Goal: Task Accomplishment & Management: Use online tool/utility

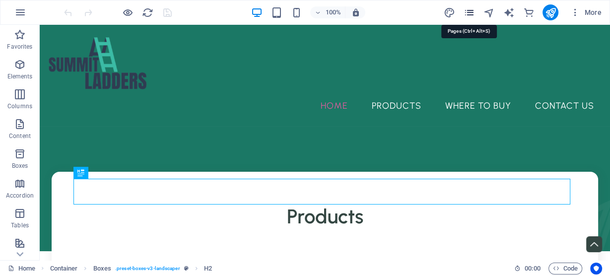
click at [470, 15] on icon "pages" at bounding box center [468, 12] width 11 height 11
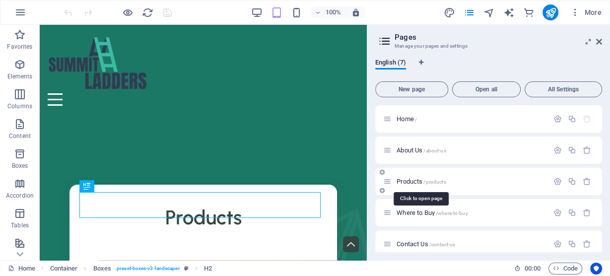
click at [409, 179] on span "Products /products" at bounding box center [421, 181] width 49 height 7
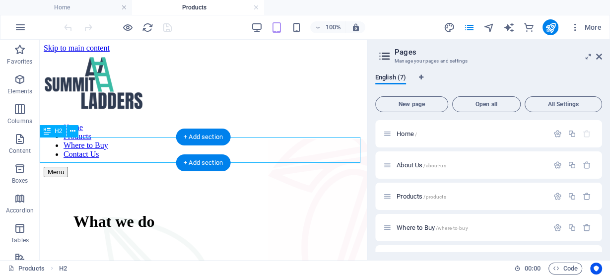
scroll to position [330, 0]
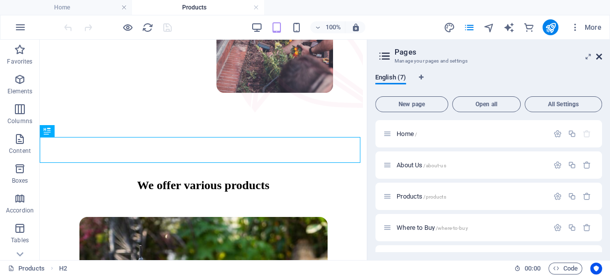
click at [598, 54] on icon at bounding box center [600, 57] width 6 height 8
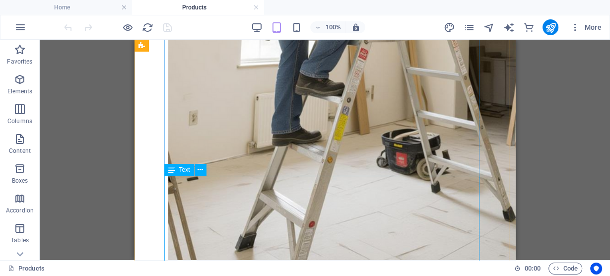
scroll to position [1096, 0]
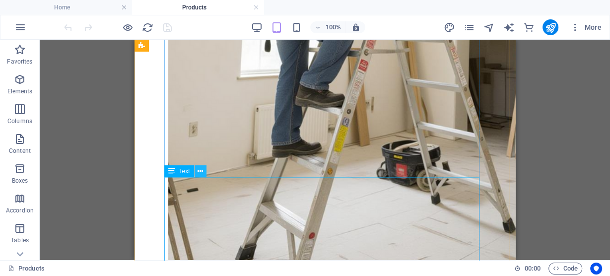
click at [201, 172] on icon at bounding box center [200, 171] width 5 height 10
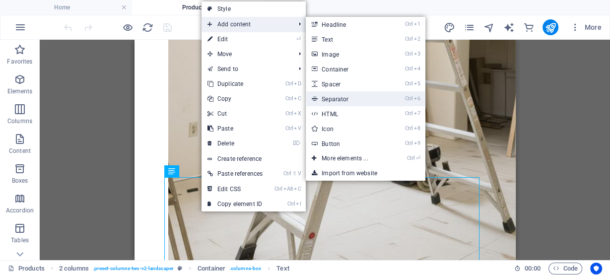
click at [340, 103] on link "Ctrl 6 Separator" at bounding box center [347, 98] width 82 height 15
select select "%"
select select "px"
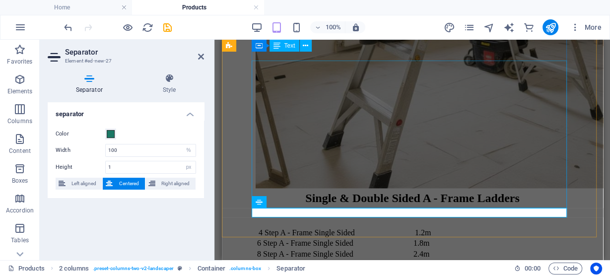
scroll to position [1196, 0]
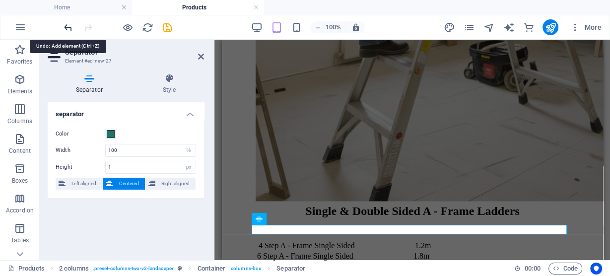
click at [69, 26] on icon "undo" at bounding box center [68, 27] width 11 height 11
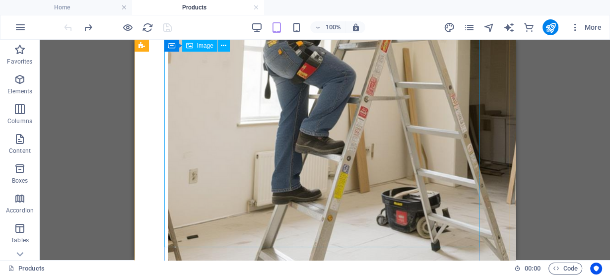
scroll to position [1051, 0]
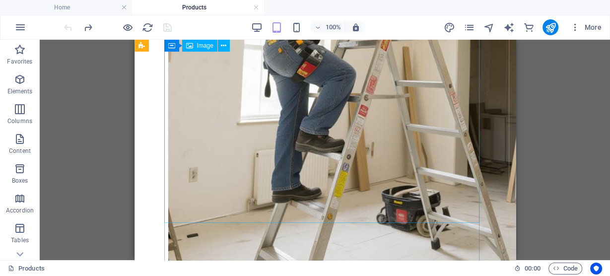
click at [250, 174] on figure at bounding box center [325, 61] width 314 height 574
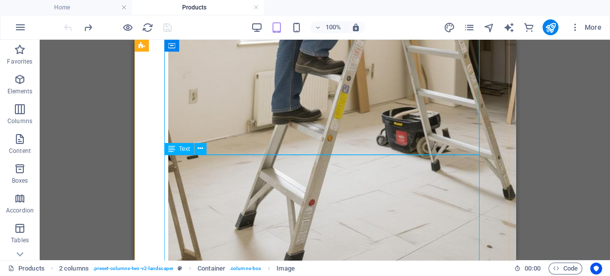
scroll to position [1130, 0]
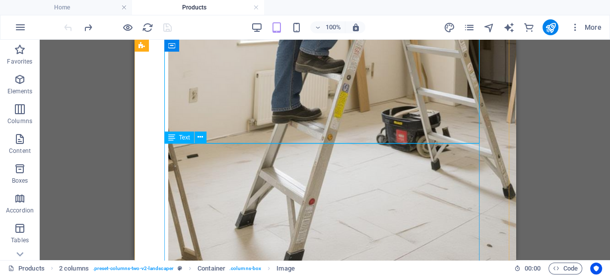
click at [200, 141] on icon at bounding box center [200, 137] width 5 height 10
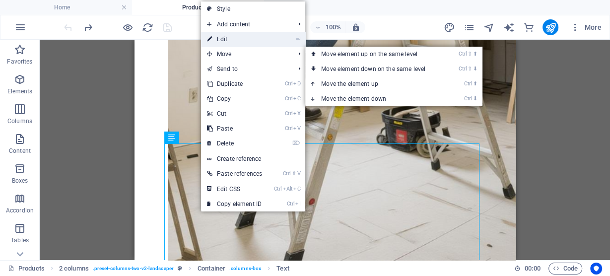
click at [242, 42] on link "⏎ Edit" at bounding box center [234, 39] width 67 height 15
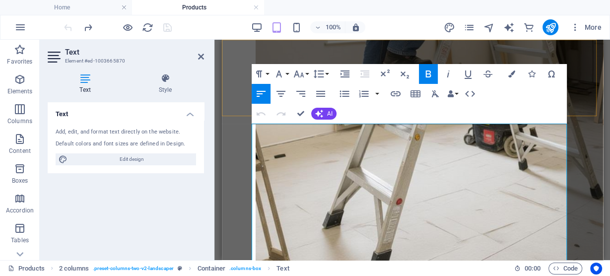
scroll to position [1149, 0]
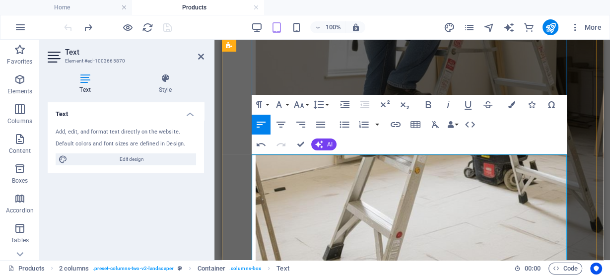
scroll to position [1097, 0]
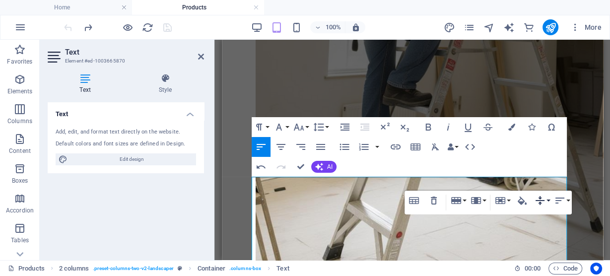
click at [549, 201] on button "Vertical Align" at bounding box center [542, 201] width 19 height 20
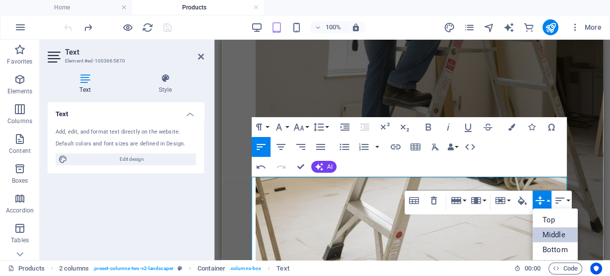
scroll to position [0, 0]
click at [568, 202] on button "Horizontal Align" at bounding box center [562, 201] width 19 height 20
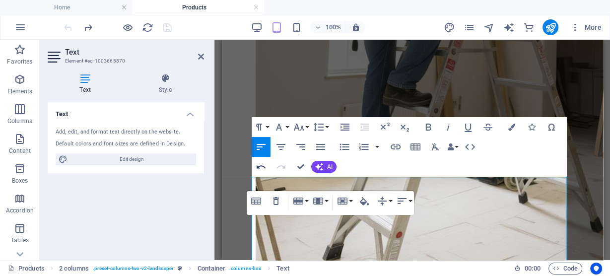
click at [260, 166] on icon "button" at bounding box center [261, 166] width 9 height 3
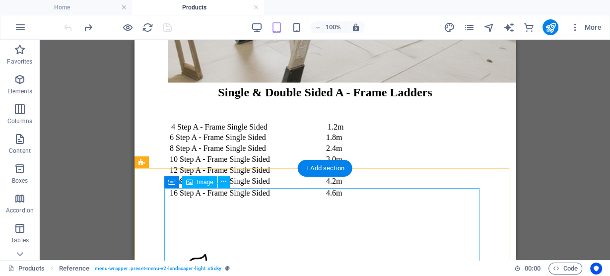
scroll to position [1322, 0]
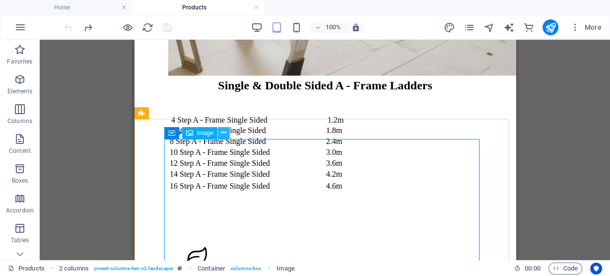
click at [223, 135] on icon at bounding box center [223, 133] width 5 height 10
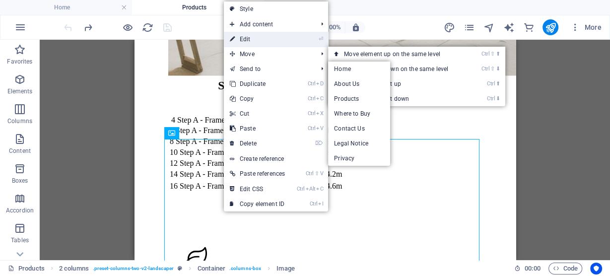
click at [268, 43] on link "⏎ Edit" at bounding box center [257, 39] width 67 height 15
select select "px"
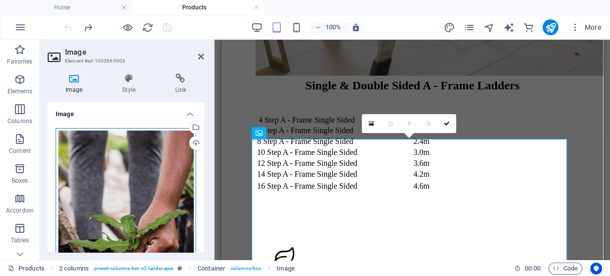
click at [154, 150] on div "Drag files here, click to choose files or select files from Files or our free s…" at bounding box center [126, 232] width 141 height 209
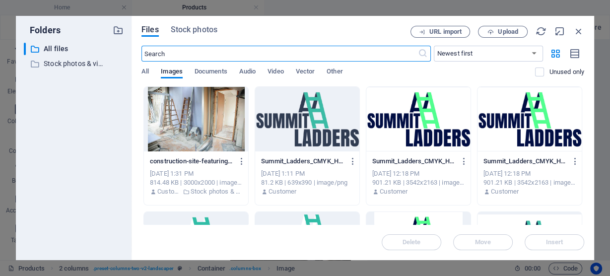
scroll to position [995, 0]
type input "100"
select select "%"
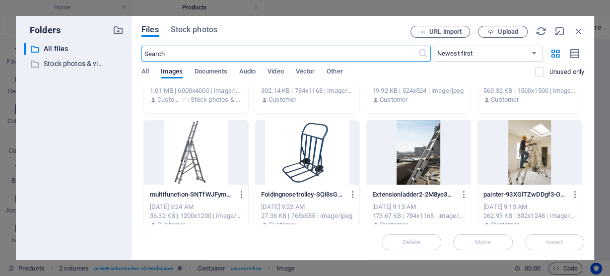
scroll to position [358, 0]
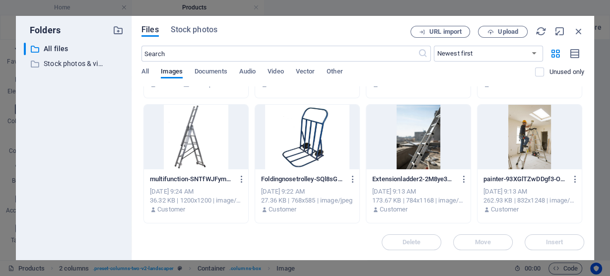
click at [416, 151] on div at bounding box center [419, 137] width 104 height 65
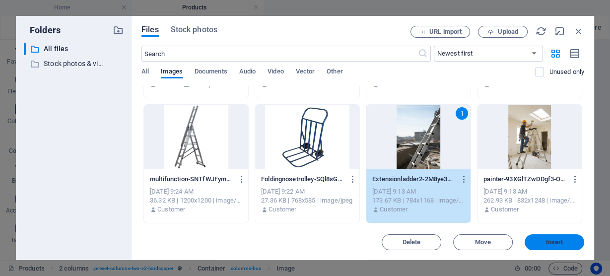
drag, startPoint x: 546, startPoint y: 245, endPoint x: 321, endPoint y: 203, distance: 229.4
click at [546, 245] on span "Insert" at bounding box center [554, 242] width 17 height 6
type input "500"
select select "px"
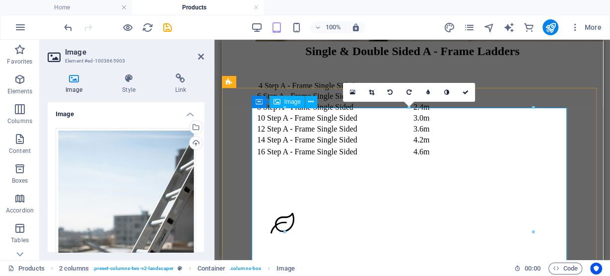
scroll to position [1359, 0]
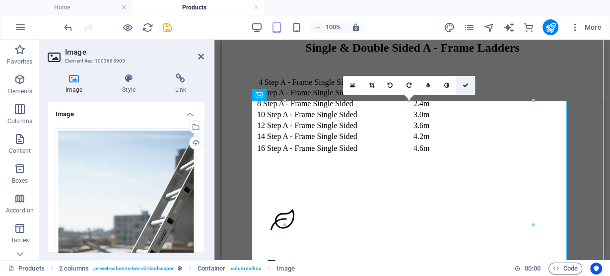
drag, startPoint x: 469, startPoint y: 87, endPoint x: 335, endPoint y: 49, distance: 139.9
click at [469, 87] on link at bounding box center [465, 85] width 19 height 19
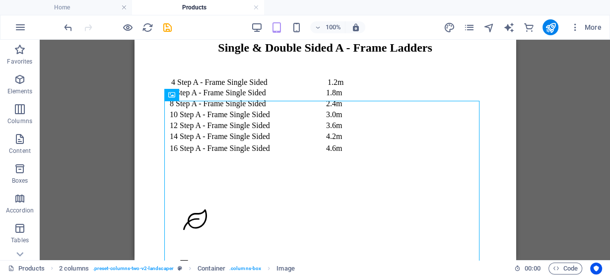
click at [522, 190] on div "Drag here to replace the existing content. Press “Ctrl” if you want to create a…" at bounding box center [325, 150] width 571 height 221
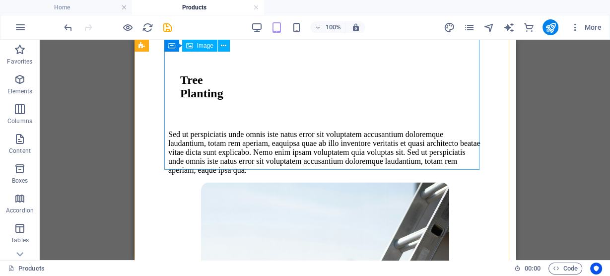
scroll to position [1532, 0]
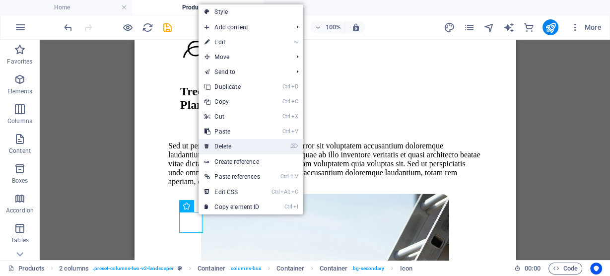
click at [232, 140] on link "⌦ Delete" at bounding box center [232, 146] width 67 height 15
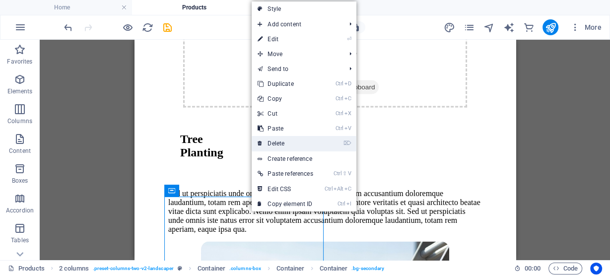
click at [284, 142] on link "⌦ Delete" at bounding box center [285, 143] width 67 height 15
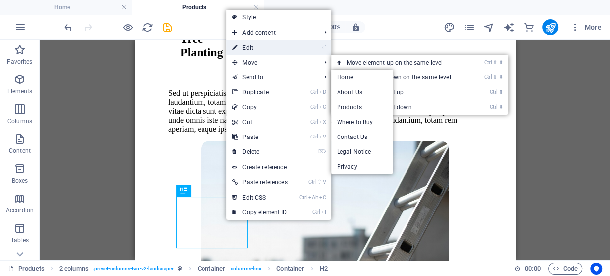
click at [278, 50] on link "⏎ Edit" at bounding box center [259, 47] width 67 height 15
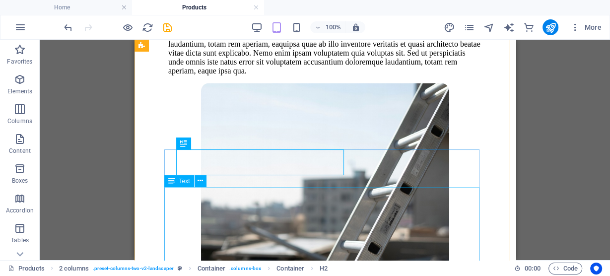
scroll to position [1585, 0]
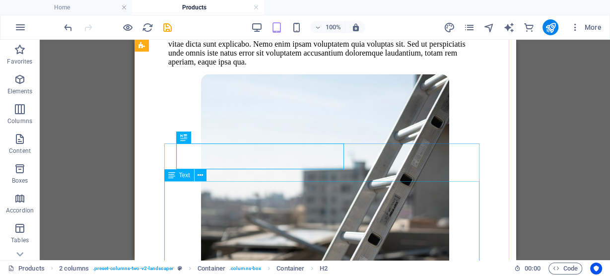
click at [314, 67] on div "Sed ut perspiciatis unde omnis iste natus error sit voluptatem accusantium dolo…" at bounding box center [325, 44] width 314 height 45
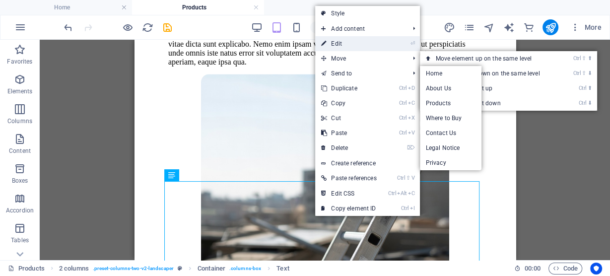
click at [352, 48] on link "⏎ Edit" at bounding box center [348, 43] width 67 height 15
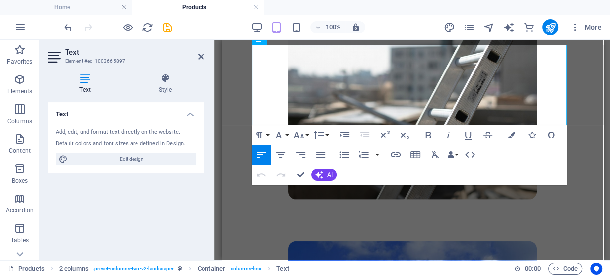
drag, startPoint x: 253, startPoint y: 189, endPoint x: 461, endPoint y: 267, distance: 222.4
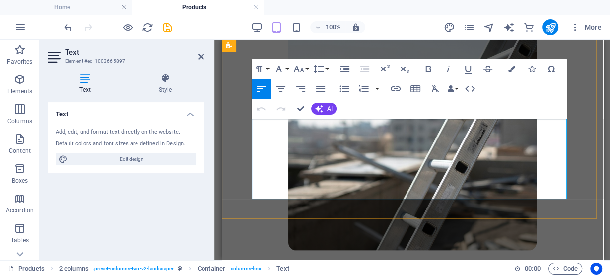
scroll to position [1604, 0]
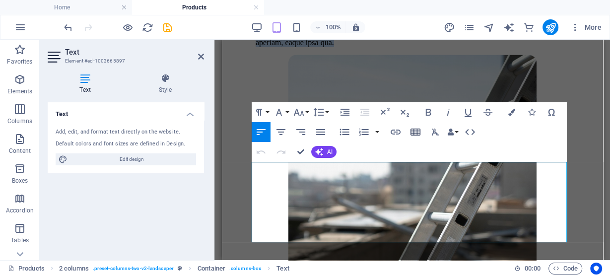
click at [416, 134] on icon "button" at bounding box center [416, 132] width 12 height 12
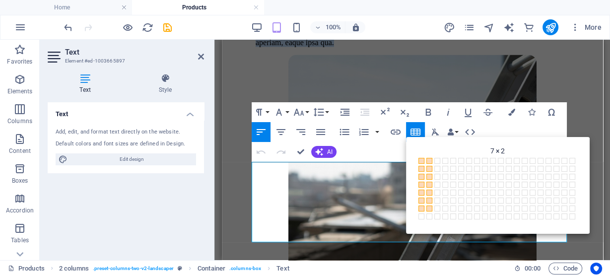
click at [430, 211] on span at bounding box center [430, 209] width 6 height 6
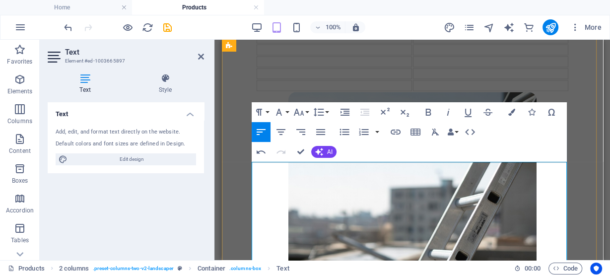
scroll to position [1578, 0]
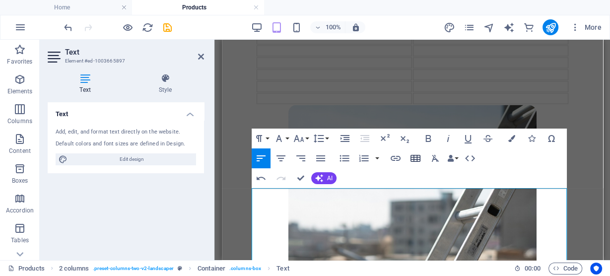
click at [418, 156] on icon "button" at bounding box center [416, 158] width 12 height 12
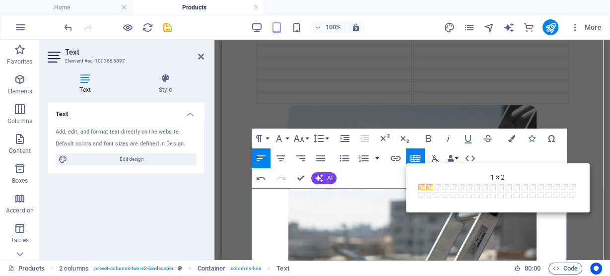
click at [429, 187] on span at bounding box center [430, 187] width 6 height 6
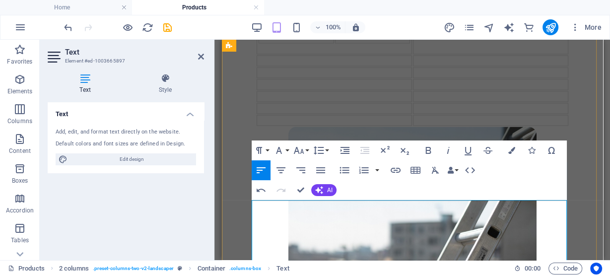
scroll to position [1565, 0]
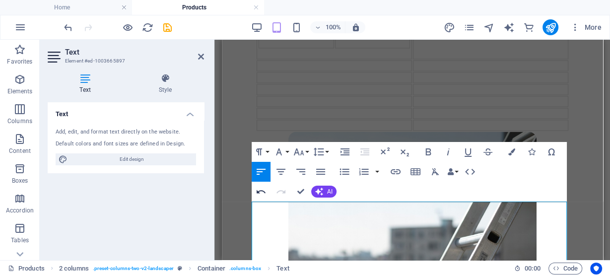
click at [258, 190] on icon "button" at bounding box center [261, 192] width 12 height 12
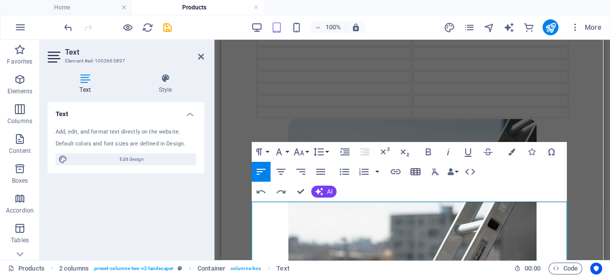
click at [415, 176] on icon "button" at bounding box center [416, 172] width 12 height 12
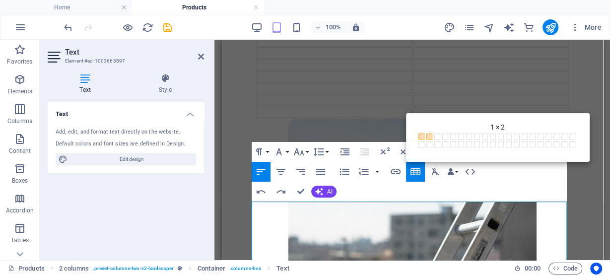
click at [428, 137] on span at bounding box center [430, 137] width 6 height 6
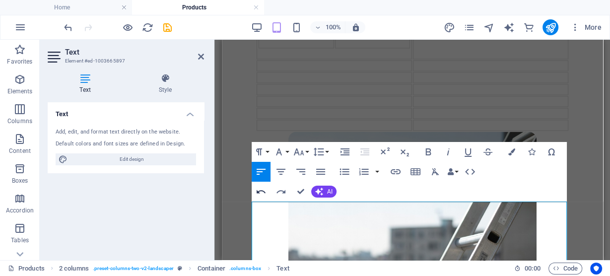
click at [262, 192] on icon "button" at bounding box center [261, 192] width 12 height 12
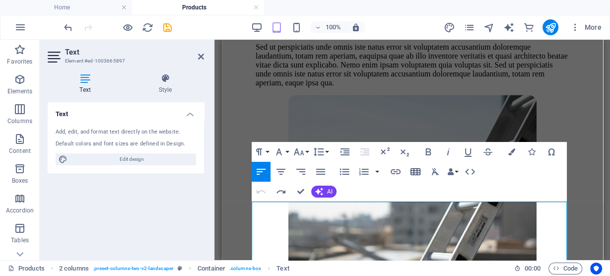
click at [413, 172] on icon "button" at bounding box center [416, 172] width 12 height 12
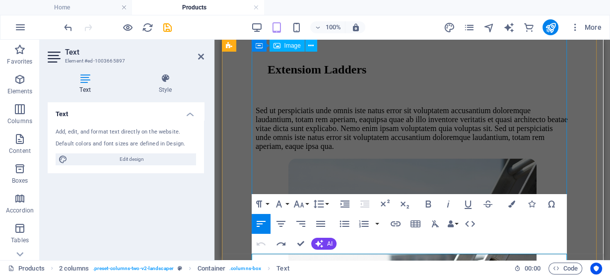
scroll to position [1525, 0]
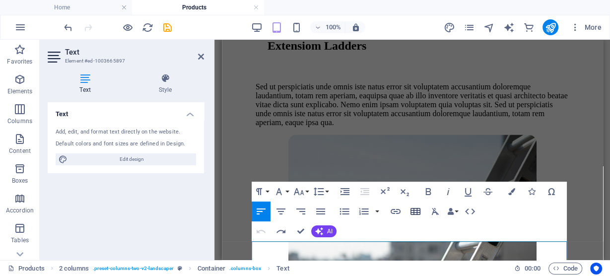
click at [416, 215] on icon "button" at bounding box center [416, 211] width 10 height 7
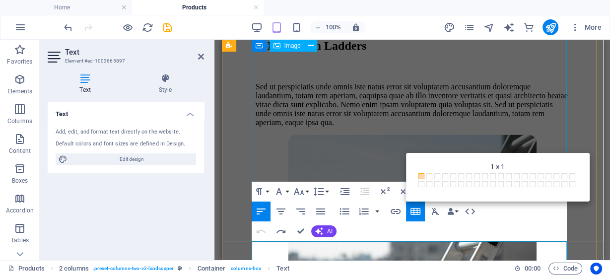
click at [360, 166] on figure at bounding box center [412, 260] width 314 height 250
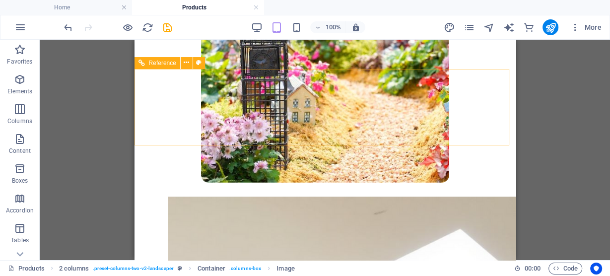
scroll to position [624, 0]
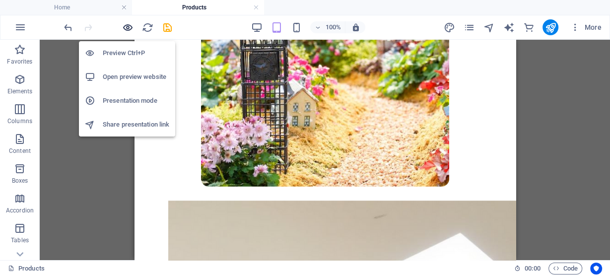
click at [127, 29] on icon "button" at bounding box center [127, 27] width 11 height 11
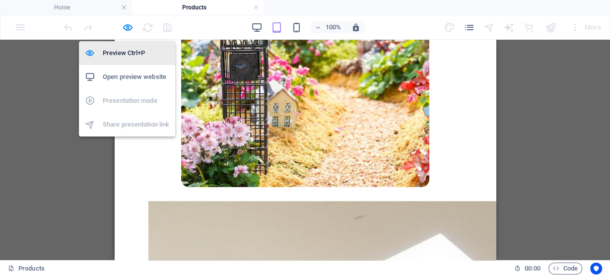
drag, startPoint x: 123, startPoint y: 56, endPoint x: 122, endPoint y: 72, distance: 15.9
click at [123, 56] on h6 "Preview Ctrl+P" at bounding box center [136, 53] width 67 height 12
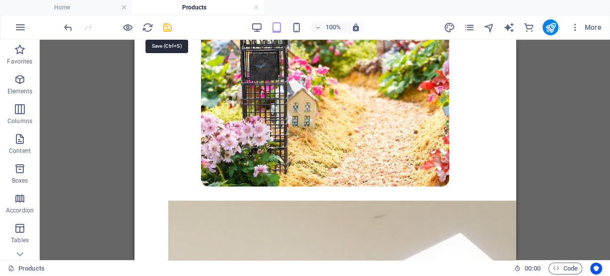
click at [166, 26] on icon "save" at bounding box center [167, 27] width 11 height 11
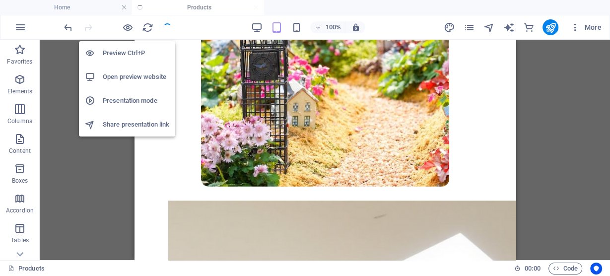
click at [116, 52] on h6 "Preview Ctrl+P" at bounding box center [136, 53] width 67 height 12
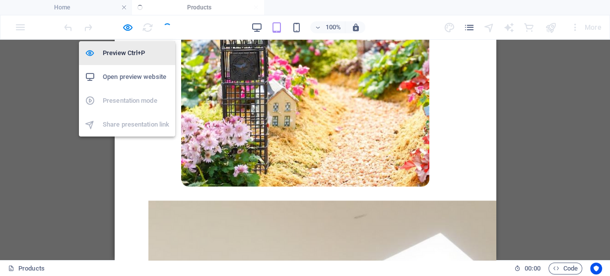
scroll to position [624, 0]
click at [116, 52] on h6 "Preview Ctrl+P" at bounding box center [136, 53] width 67 height 12
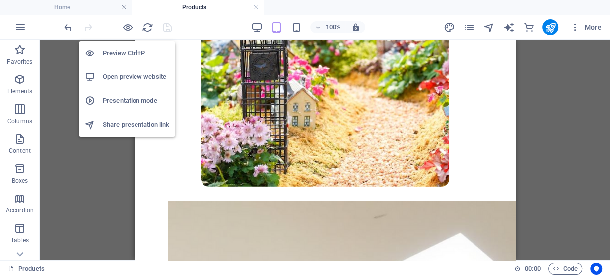
click at [116, 52] on h6 "Preview Ctrl+P" at bounding box center [136, 53] width 67 height 12
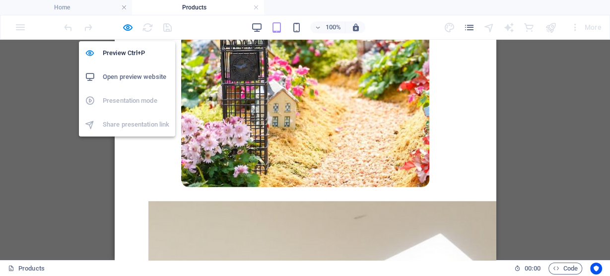
click at [127, 76] on h6 "Open preview website" at bounding box center [136, 77] width 67 height 12
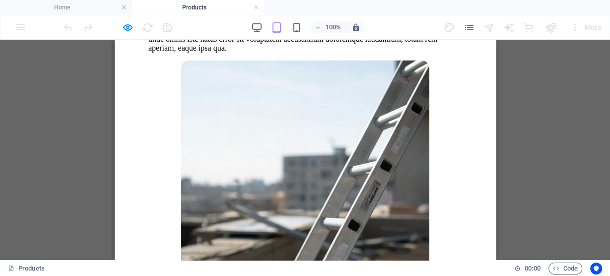
scroll to position [1604, 0]
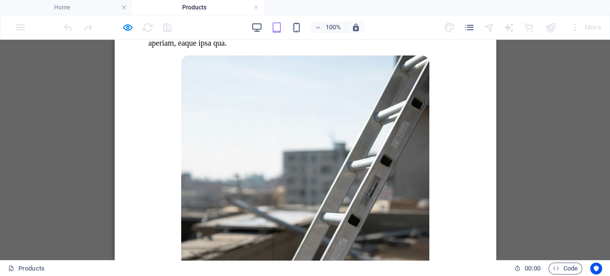
click at [215, 48] on p "Sed ut perspiciatis unde omnis iste natus error sit voluptatem accusantium dolo…" at bounding box center [305, 25] width 314 height 45
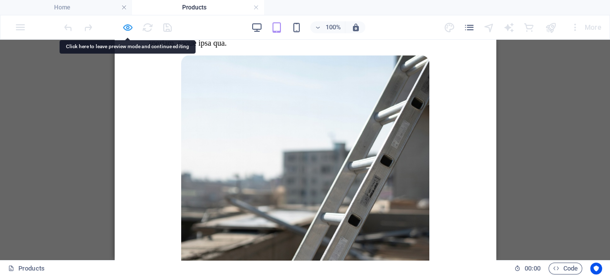
drag, startPoint x: 101, startPoint y: 140, endPoint x: 128, endPoint y: 25, distance: 117.8
click at [129, 25] on icon "button" at bounding box center [127, 27] width 11 height 11
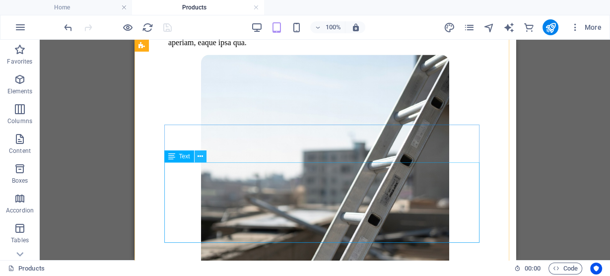
click at [200, 161] on icon at bounding box center [200, 156] width 5 height 10
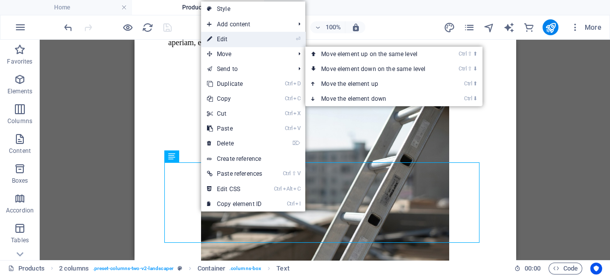
click at [240, 44] on link "⏎ Edit" at bounding box center [234, 39] width 67 height 15
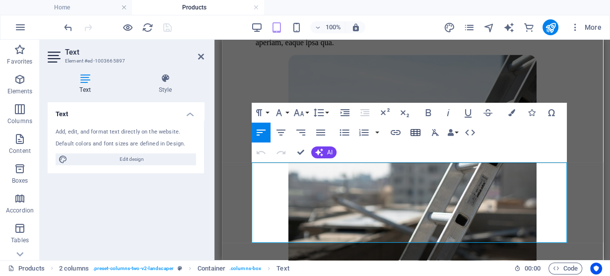
click at [418, 133] on icon "button" at bounding box center [416, 133] width 12 height 12
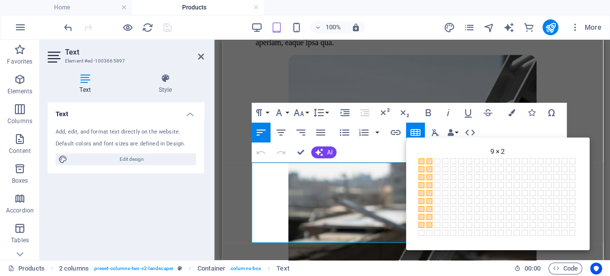
click at [431, 225] on span at bounding box center [430, 225] width 6 height 6
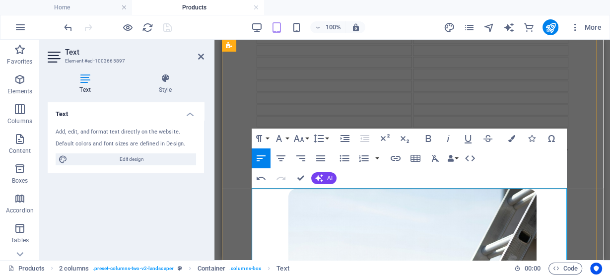
scroll to position [1578, 0]
drag, startPoint x: 367, startPoint y: 198, endPoint x: 403, endPoint y: 199, distance: 36.3
click at [403, 33] on td at bounding box center [333, 27] width 155 height 11
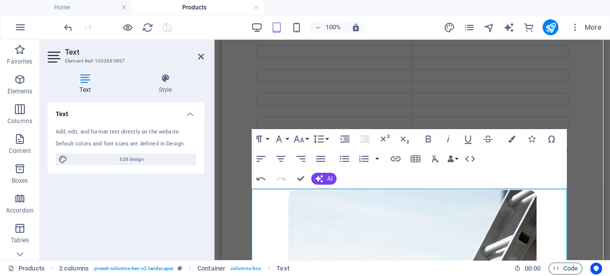
click at [420, 160] on icon "button" at bounding box center [416, 159] width 12 height 12
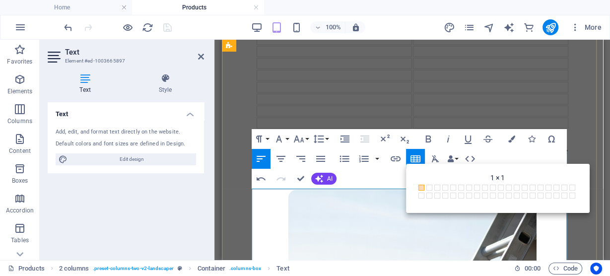
click at [286, 33] on td at bounding box center [333, 27] width 155 height 11
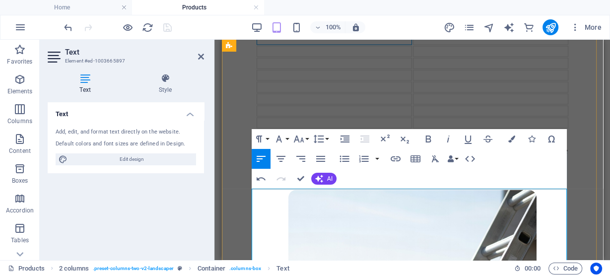
click at [321, 45] on td at bounding box center [333, 39] width 155 height 11
click at [374, 33] on td "Extension Ladders" at bounding box center [333, 27] width 155 height 11
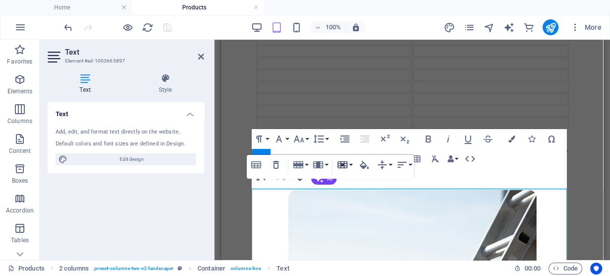
click at [341, 165] on icon "button" at bounding box center [343, 164] width 10 height 7
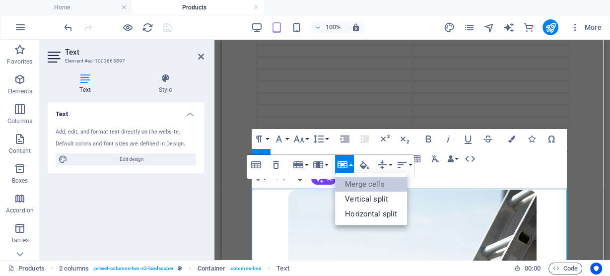
click at [353, 186] on link "Merge cells" at bounding box center [371, 184] width 72 height 15
click at [363, 189] on link "Merge cells" at bounding box center [371, 184] width 72 height 15
click at [362, 184] on link "Merge cells" at bounding box center [371, 184] width 72 height 15
click at [439, 33] on td at bounding box center [490, 27] width 155 height 11
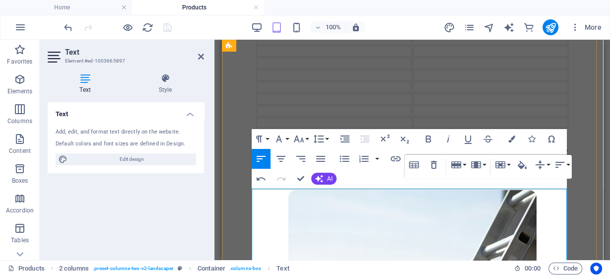
click at [368, 33] on td "Extension Ladders" at bounding box center [333, 27] width 155 height 11
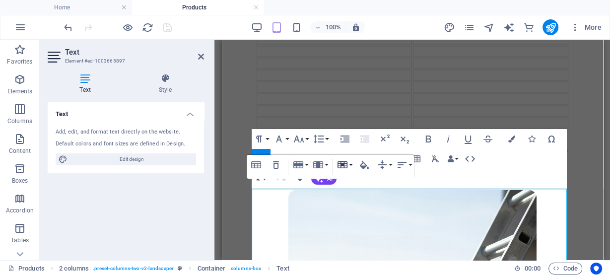
click at [342, 168] on icon "button" at bounding box center [343, 164] width 10 height 7
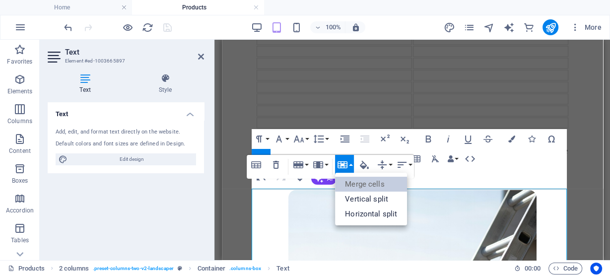
click at [351, 180] on link "Merge cells" at bounding box center [371, 184] width 72 height 15
click at [352, 186] on link "Merge cells" at bounding box center [371, 184] width 72 height 15
click at [306, 45] on td at bounding box center [333, 39] width 155 height 11
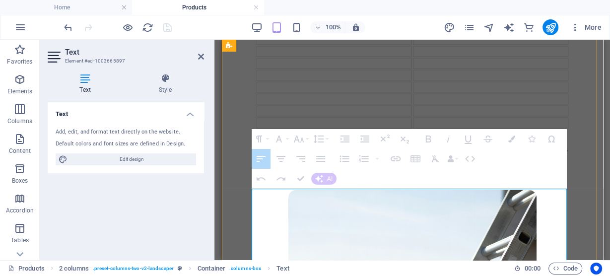
drag, startPoint x: 302, startPoint y: 197, endPoint x: 419, endPoint y: 193, distance: 117.3
click at [419, 33] on tr "Extension Ladders ." at bounding box center [412, 27] width 312 height 11
drag, startPoint x: 421, startPoint y: 193, endPoint x: 384, endPoint y: 197, distance: 36.4
click at [384, 33] on tr "Extension Ladders ." at bounding box center [412, 27] width 312 height 11
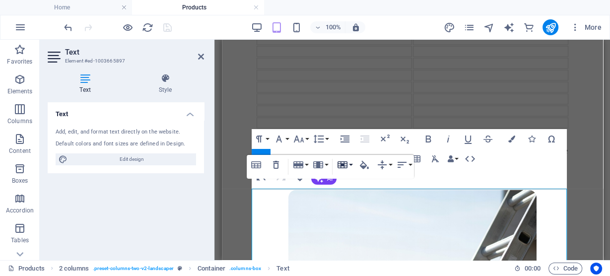
click at [345, 166] on icon "button" at bounding box center [343, 164] width 10 height 7
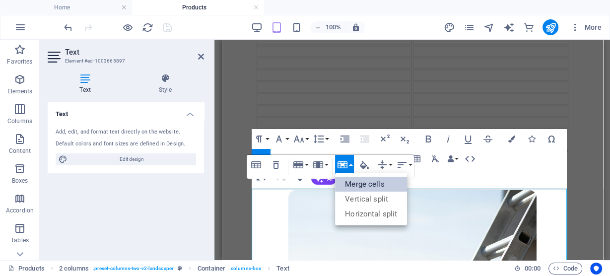
click at [353, 187] on link "Merge cells" at bounding box center [371, 184] width 72 height 15
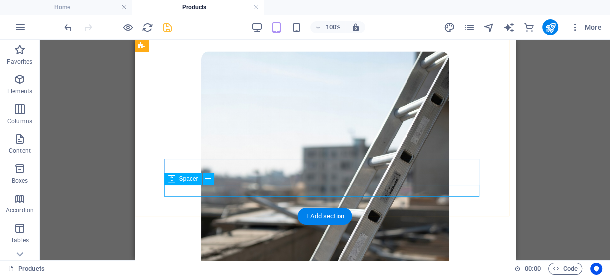
scroll to position [1538, 0]
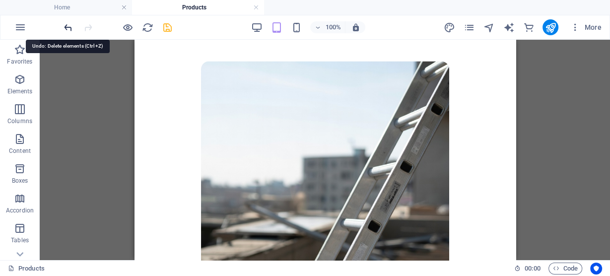
click at [69, 30] on icon "undo" at bounding box center [68, 27] width 11 height 11
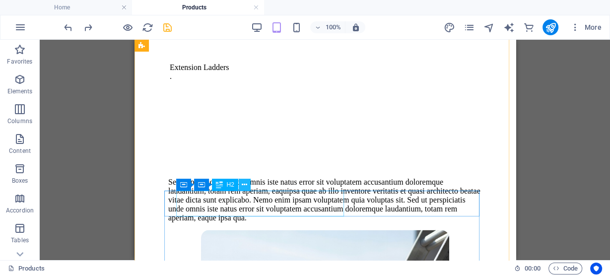
click at [244, 188] on icon at bounding box center [244, 185] width 5 height 10
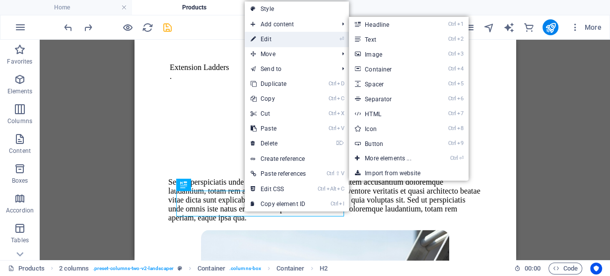
click at [295, 36] on link "⏎ Edit" at bounding box center [278, 39] width 67 height 15
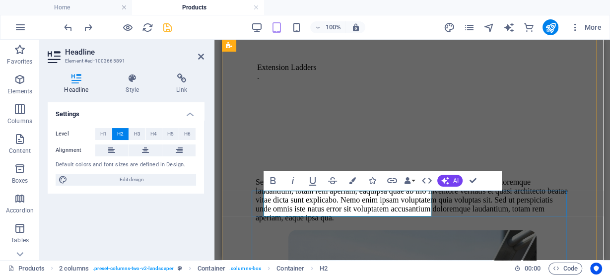
click at [354, 39] on h2 "Extensiom Ladders" at bounding box center [418, 32] width 302 height 13
drag, startPoint x: 341, startPoint y: 139, endPoint x: 476, endPoint y: 179, distance: 140.3
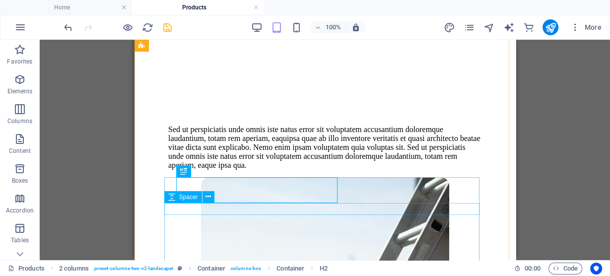
scroll to position [1604, 0]
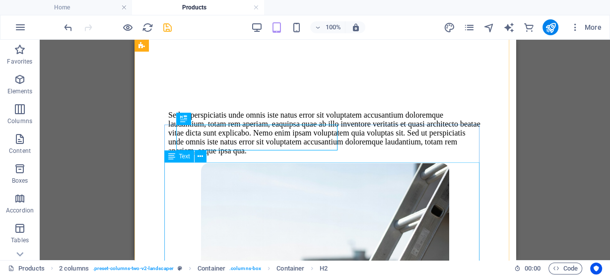
click at [195, 155] on div "Extension Ladders . Sed ut perspiciatis unde omnis iste natus error sit volupta…" at bounding box center [325, 75] width 314 height 161
click at [197, 158] on button at bounding box center [201, 156] width 12 height 12
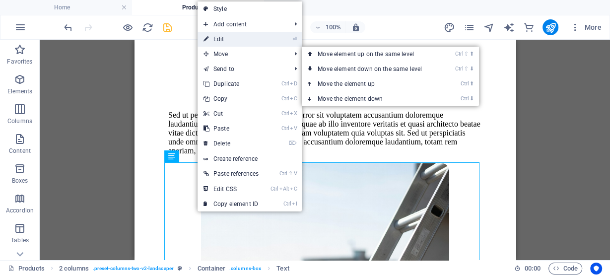
click at [225, 40] on link "⏎ Edit" at bounding box center [231, 39] width 67 height 15
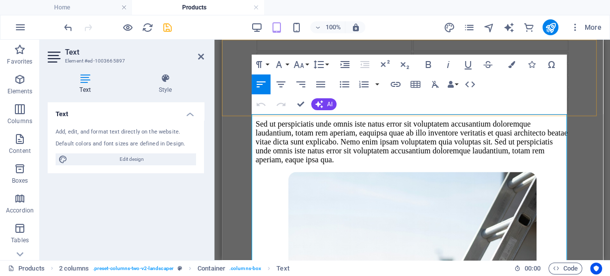
scroll to position [1653, 0]
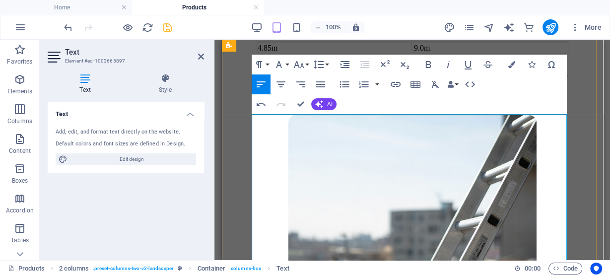
click at [264, 30] on td "4.0m" at bounding box center [333, 24] width 155 height 11
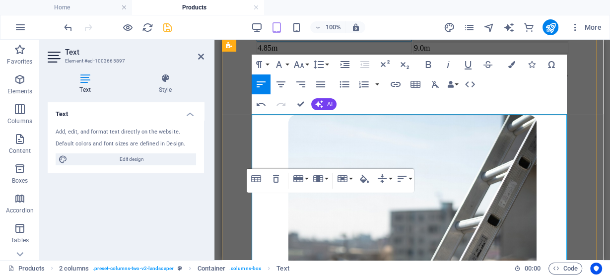
click at [262, 42] on td "4.2m" at bounding box center [333, 36] width 155 height 11
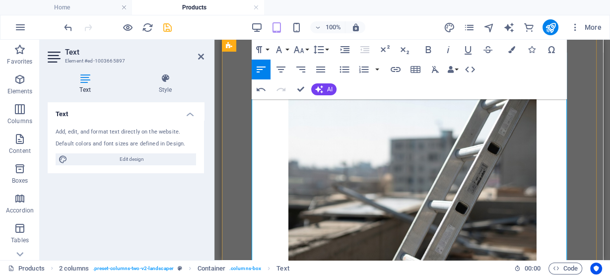
scroll to position [1739, 0]
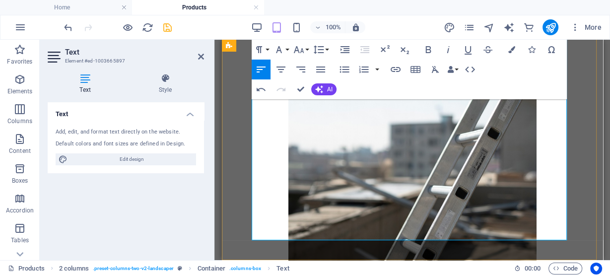
drag, startPoint x: 253, startPoint y: 215, endPoint x: 440, endPoint y: 230, distance: 186.9
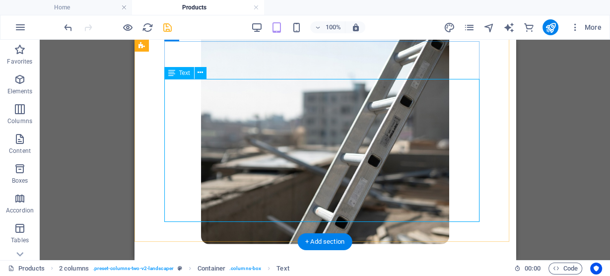
scroll to position [1766, 0]
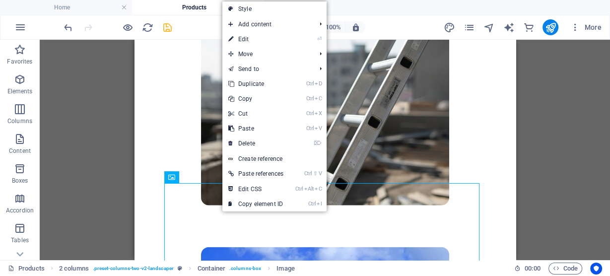
click at [274, 36] on link "⏎ Edit" at bounding box center [256, 39] width 67 height 15
select select "px"
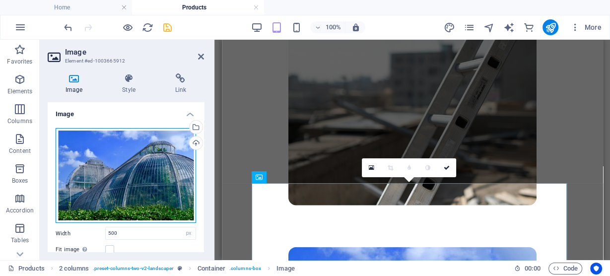
click at [134, 142] on div "Drag files here, click to choose files or select files from Files or our free s…" at bounding box center [126, 175] width 141 height 95
type input "100"
select select "%"
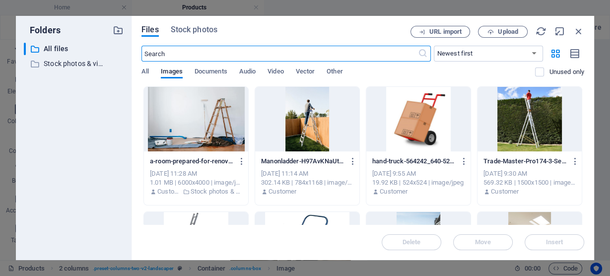
scroll to position [251, 0]
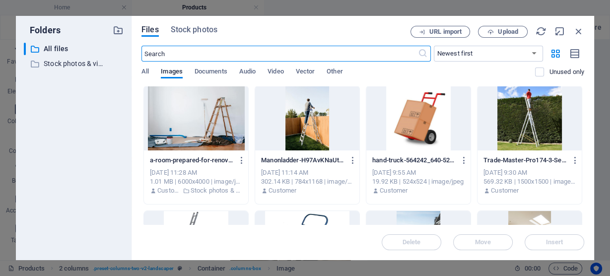
click at [519, 121] on div at bounding box center [530, 118] width 104 height 65
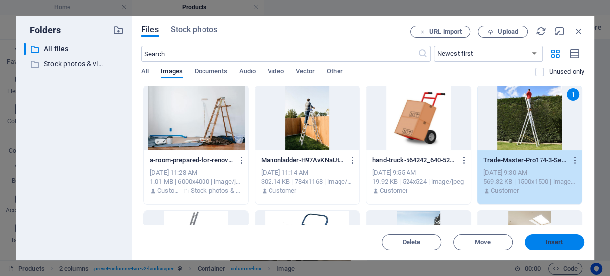
click at [551, 240] on span "Insert" at bounding box center [554, 242] width 17 height 6
type input "500"
select select "px"
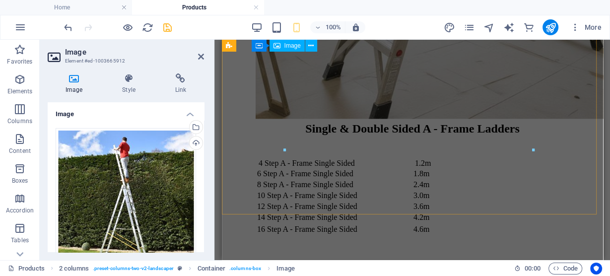
scroll to position [1924, 0]
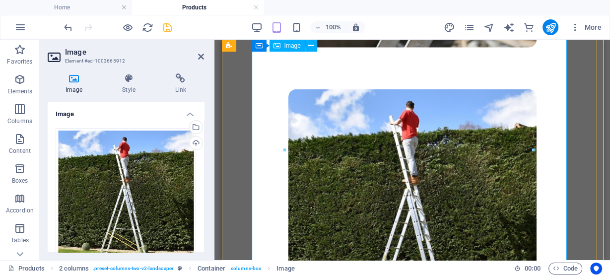
click at [397, 189] on figure at bounding box center [412, 214] width 314 height 251
click at [455, 190] on figure at bounding box center [412, 214] width 314 height 251
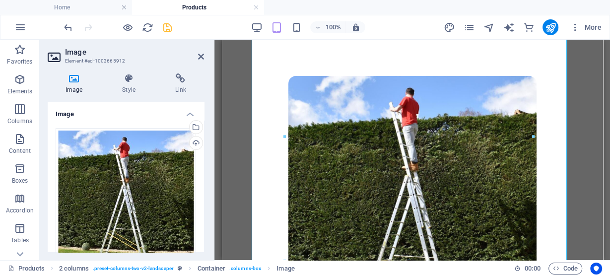
click at [205, 56] on aside "Image Element #ed-1003665912 Image Style Link Image Drag files here, click to c…" at bounding box center [127, 150] width 175 height 221
click at [201, 58] on icon at bounding box center [201, 57] width 6 height 8
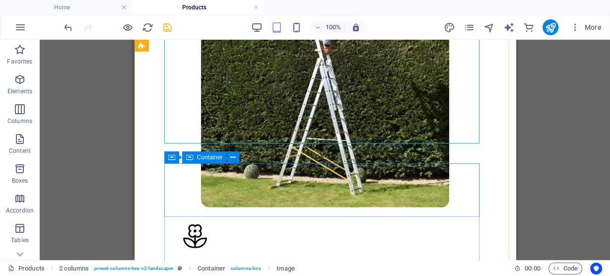
scroll to position [2056, 0]
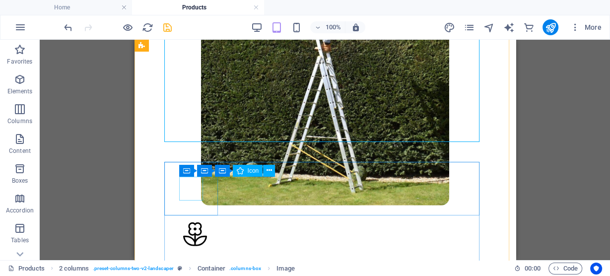
click at [198, 223] on figure at bounding box center [325, 236] width 284 height 26
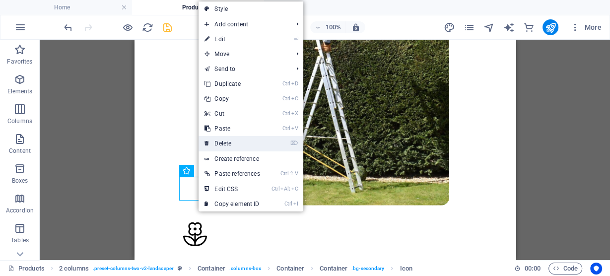
click at [222, 143] on link "⌦ Delete" at bounding box center [232, 143] width 67 height 15
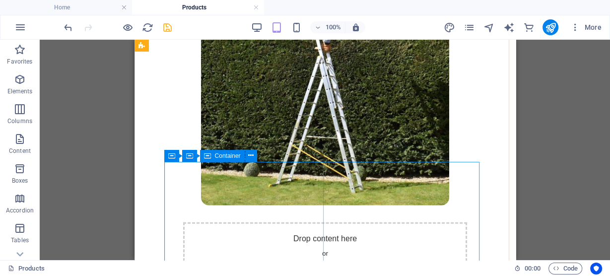
click at [238, 223] on div "Drop content here or Add elements Paste clipboard" at bounding box center [325, 258] width 284 height 71
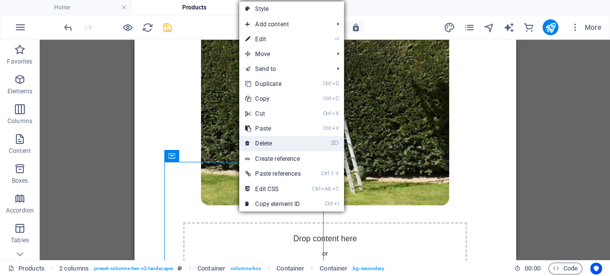
click at [266, 145] on link "⌦ Delete" at bounding box center [272, 143] width 67 height 15
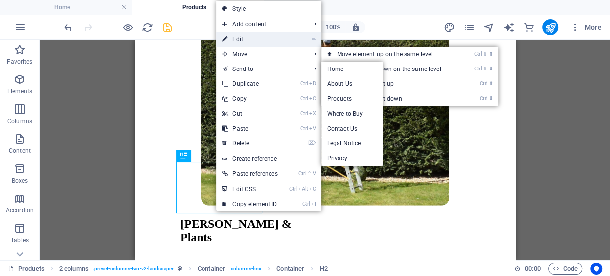
click at [248, 39] on link "⏎ Edit" at bounding box center [250, 39] width 67 height 15
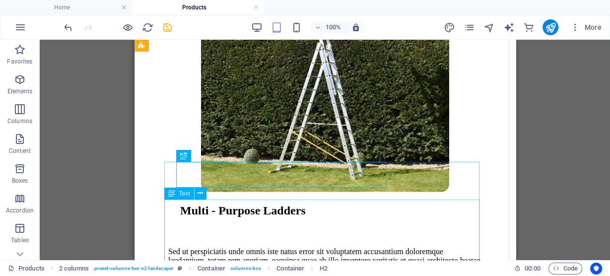
scroll to position [2083, 0]
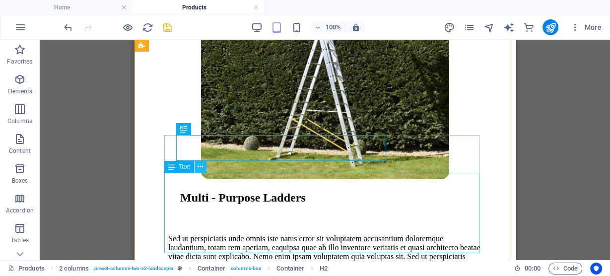
click at [199, 166] on icon at bounding box center [200, 167] width 5 height 10
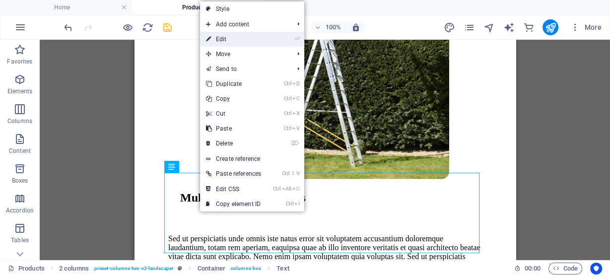
click at [246, 41] on link "⏎ Edit" at bounding box center [233, 39] width 67 height 15
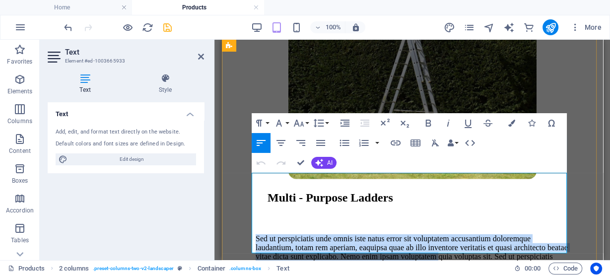
drag, startPoint x: 253, startPoint y: 180, endPoint x: 302, endPoint y: 229, distance: 69.5
click at [302, 234] on p "Sed ut perspiciatis unde omnis iste natus error sit voluptatem accusantium dolo…" at bounding box center [412, 256] width 314 height 45
drag, startPoint x: 292, startPoint y: 248, endPoint x: 253, endPoint y: 182, distance: 76.2
click at [255, 234] on p "Sed ut perspiciatis unde omnis iste natus error sit voluptatem accusantium dolo…" at bounding box center [412, 256] width 314 height 45
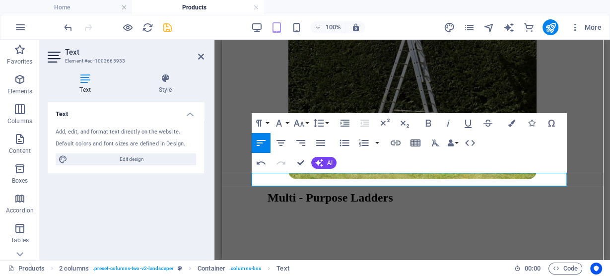
click at [415, 142] on icon "button" at bounding box center [416, 143] width 10 height 7
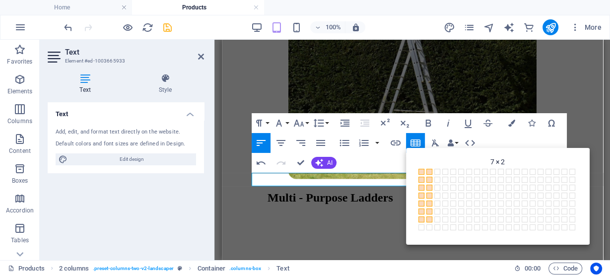
click at [427, 217] on span at bounding box center [430, 220] width 6 height 6
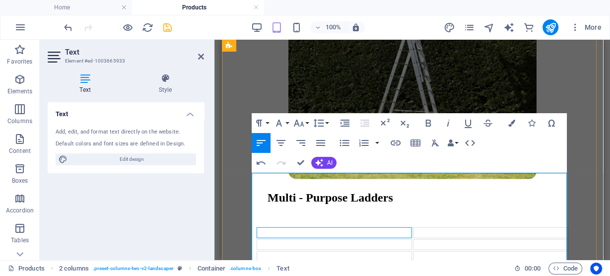
drag, startPoint x: 324, startPoint y: 182, endPoint x: 391, endPoint y: 183, distance: 67.1
click at [391, 227] on td at bounding box center [333, 232] width 155 height 11
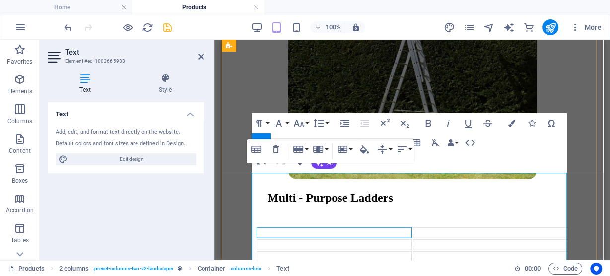
click at [425, 227] on td at bounding box center [490, 232] width 155 height 11
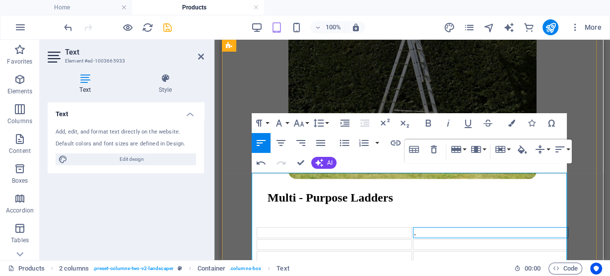
click at [359, 227] on td at bounding box center [333, 232] width 155 height 11
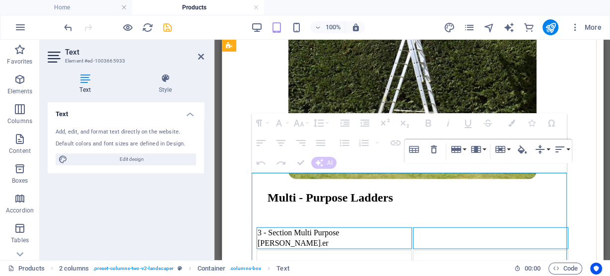
click at [322, 237] on span "." at bounding box center [320, 242] width 1 height 11
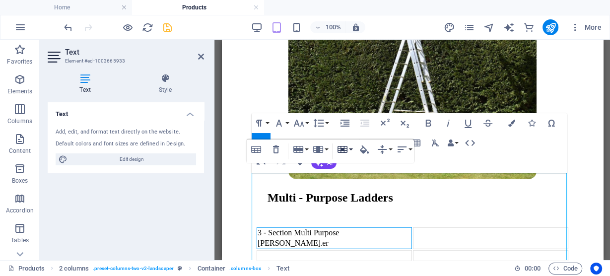
click at [344, 151] on icon "button" at bounding box center [343, 149] width 10 height 7
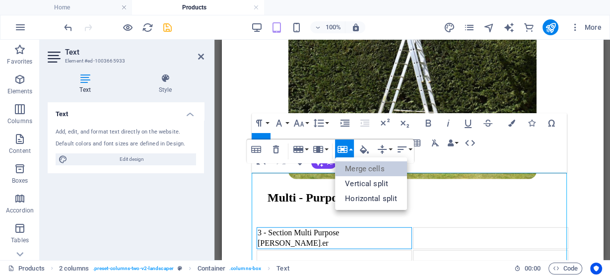
click at [354, 167] on link "Merge cells" at bounding box center [371, 168] width 72 height 15
click at [358, 166] on link "Merge cells" at bounding box center [371, 168] width 72 height 15
click at [377, 170] on link "Merge cells" at bounding box center [371, 168] width 72 height 15
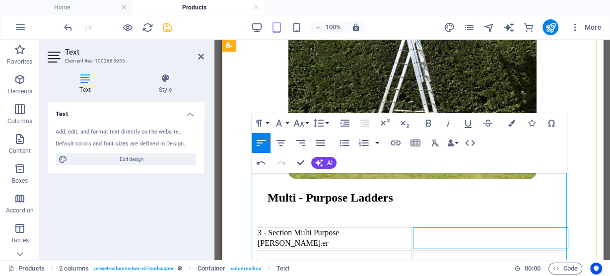
click at [436, 227] on td at bounding box center [490, 238] width 155 height 22
click at [333, 250] on td at bounding box center [333, 255] width 155 height 11
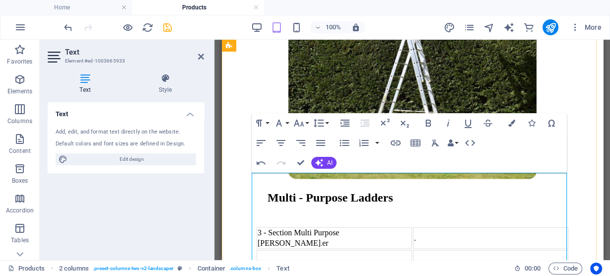
drag, startPoint x: 352, startPoint y: 181, endPoint x: 364, endPoint y: 179, distance: 12.2
click at [361, 227] on td "3 - Section Multi Purpose [PERSON_NAME] . er" at bounding box center [333, 238] width 155 height 22
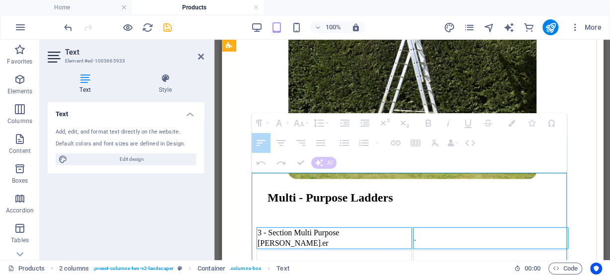
drag, startPoint x: 426, startPoint y: 180, endPoint x: 376, endPoint y: 180, distance: 50.7
click at [376, 227] on tr "3 - Section Multi Purpose [PERSON_NAME] . er ." at bounding box center [412, 238] width 312 height 22
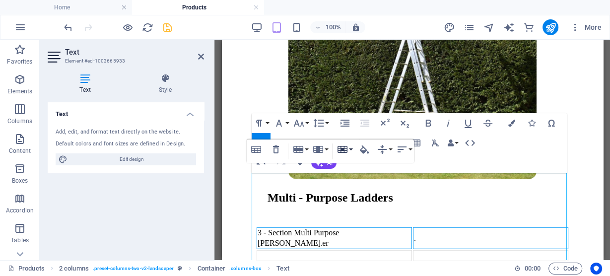
click at [343, 149] on icon "button" at bounding box center [343, 149] width 10 height 7
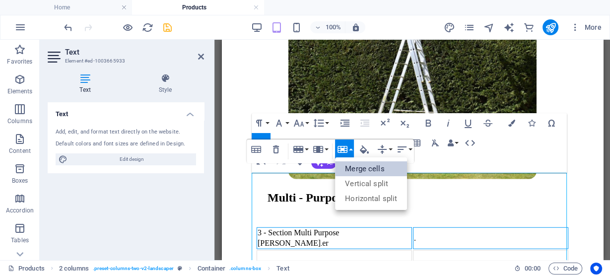
click at [355, 168] on link "Merge cells" at bounding box center [371, 168] width 72 height 15
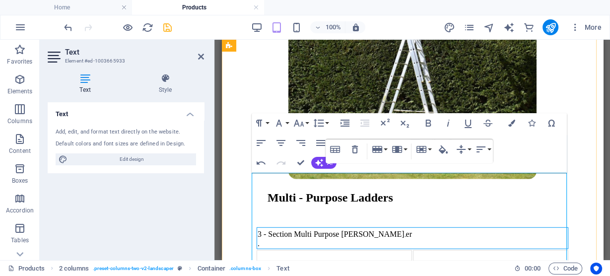
click at [281, 227] on td "3 - Section Multi Purpose [PERSON_NAME] . er ." at bounding box center [412, 238] width 312 height 22
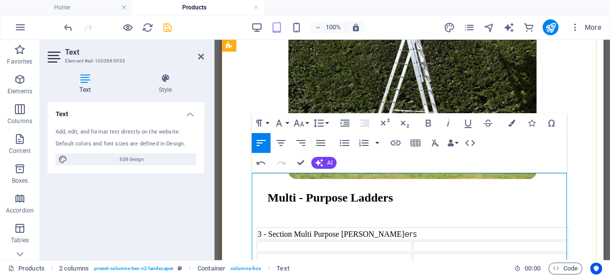
click at [365, 227] on td "3 - Section Multi Purpose [PERSON_NAME] ers" at bounding box center [412, 233] width 312 height 13
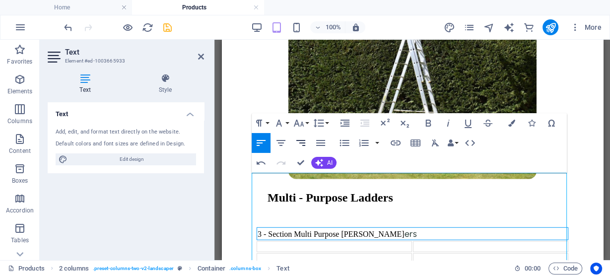
click at [302, 145] on icon "button" at bounding box center [301, 143] width 12 height 12
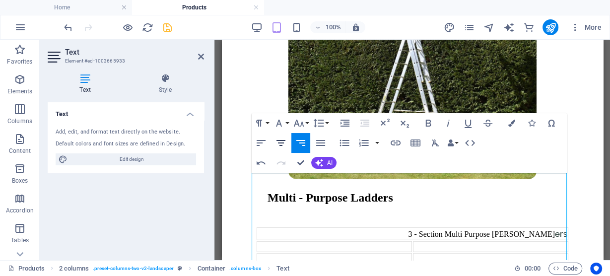
click at [284, 144] on icon "button" at bounding box center [281, 143] width 12 height 12
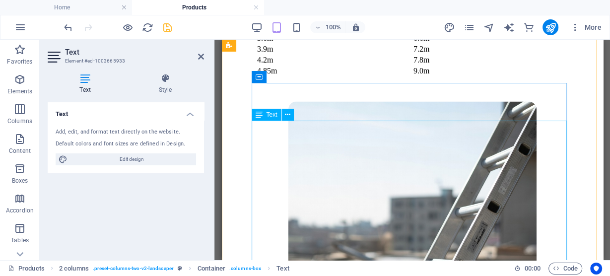
scroll to position [1580, 0]
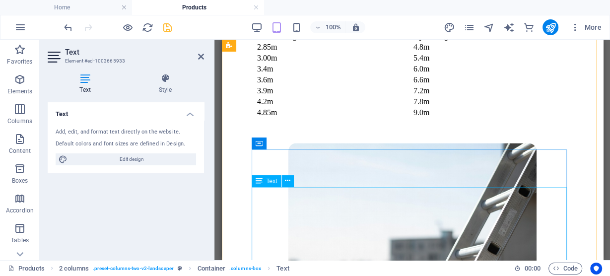
click at [284, 136] on div "Extension Ladders Closed Height Open Height 2.85m 4.8m 3.00m 5.4m 3.4m 6.0m 3.6…" at bounding box center [412, 77] width 314 height 116
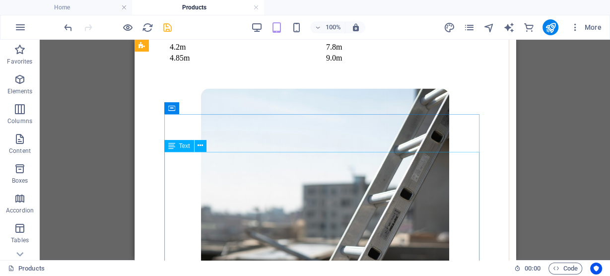
scroll to position [1587, 0]
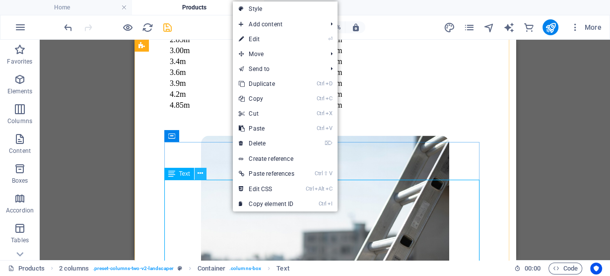
click at [201, 179] on icon at bounding box center [200, 173] width 5 height 10
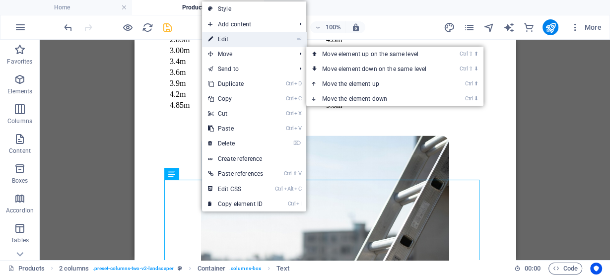
click at [234, 42] on link "⏎ Edit" at bounding box center [235, 39] width 67 height 15
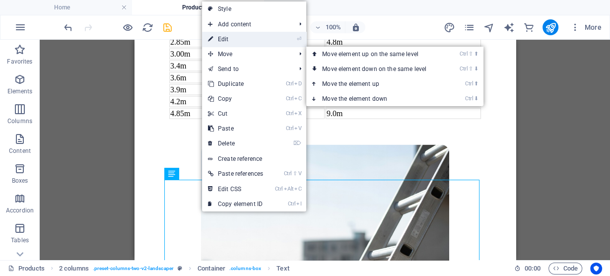
scroll to position [1639, 0]
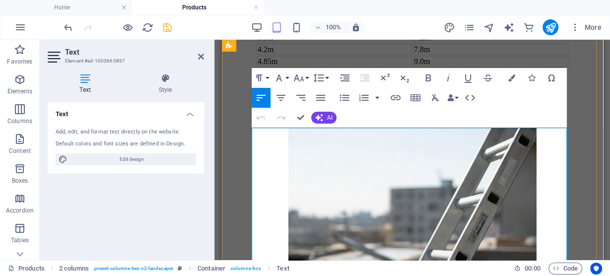
click at [284, 98] on icon "button" at bounding box center [281, 98] width 12 height 12
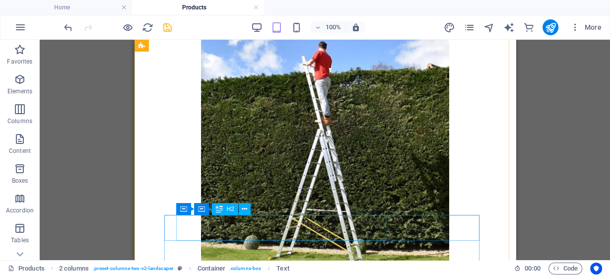
scroll to position [2049, 0]
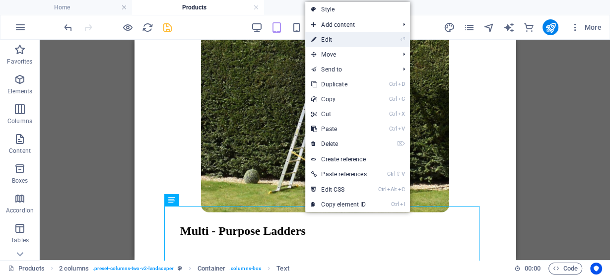
click at [322, 42] on link "⏎ Edit" at bounding box center [338, 39] width 67 height 15
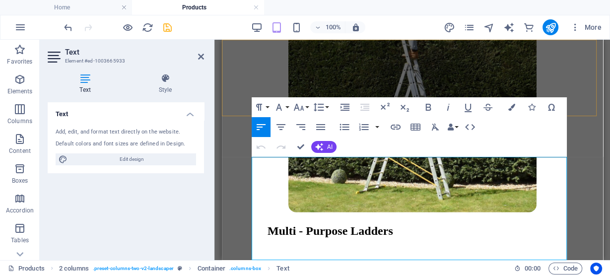
scroll to position [2099, 0]
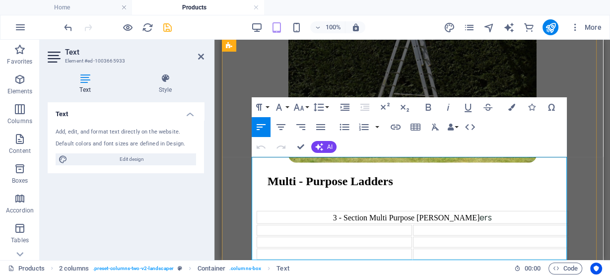
click at [298, 225] on td at bounding box center [333, 230] width 155 height 11
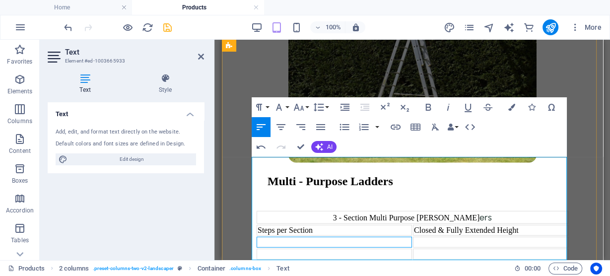
click at [301, 237] on td at bounding box center [333, 242] width 155 height 11
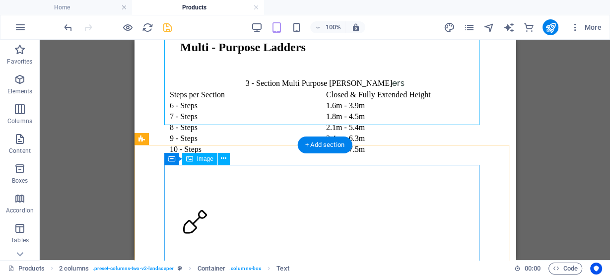
scroll to position [2232, 0]
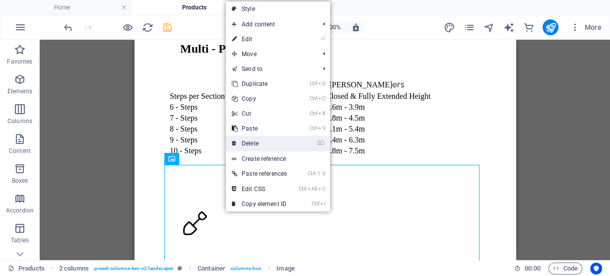
drag, startPoint x: 118, startPoint y: 107, endPoint x: 251, endPoint y: 145, distance: 138.8
click at [251, 145] on link "⌦ Delete" at bounding box center [259, 143] width 67 height 15
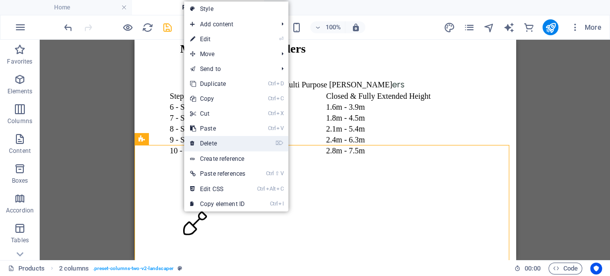
click at [219, 139] on link "⌦ Delete" at bounding box center [217, 143] width 67 height 15
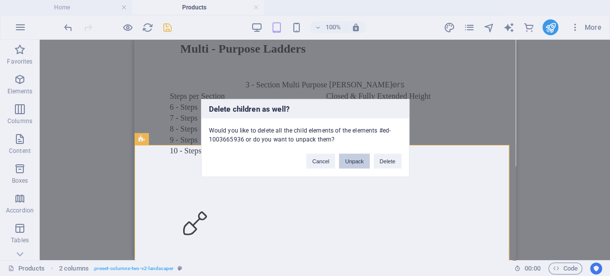
drag, startPoint x: 354, startPoint y: 164, endPoint x: 214, endPoint y: 127, distance: 144.3
click at [354, 164] on button "Unpack" at bounding box center [354, 161] width 30 height 15
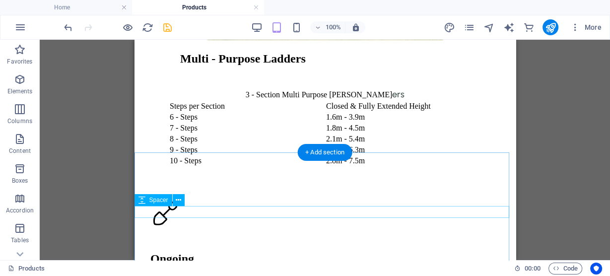
scroll to position [2218, 0]
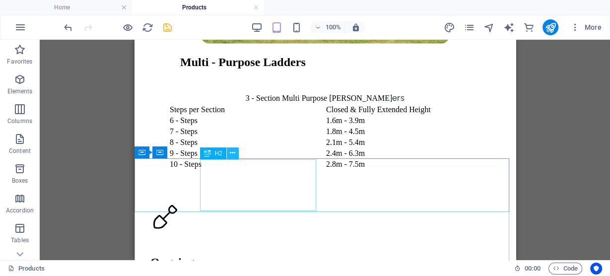
click at [233, 156] on icon at bounding box center [232, 153] width 5 height 10
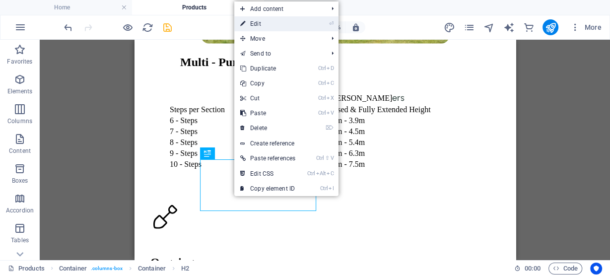
click at [277, 22] on link "⏎ Edit" at bounding box center [267, 23] width 67 height 15
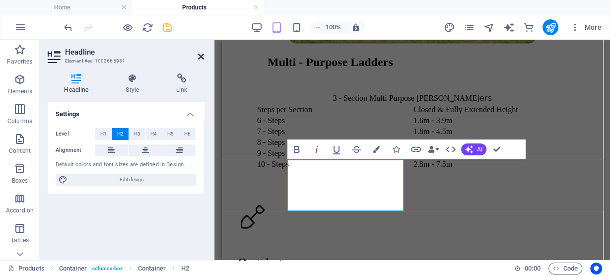
click at [203, 53] on icon at bounding box center [201, 57] width 6 height 8
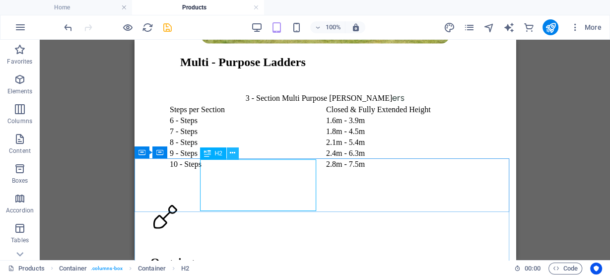
click at [233, 154] on icon at bounding box center [232, 153] width 5 height 10
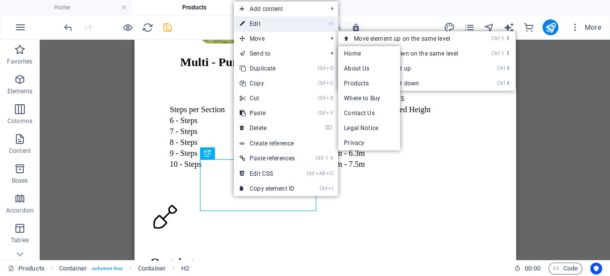
click at [285, 28] on link "⏎ Edit" at bounding box center [267, 23] width 67 height 15
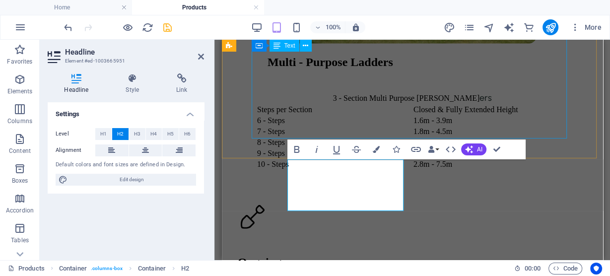
scroll to position [2231, 0]
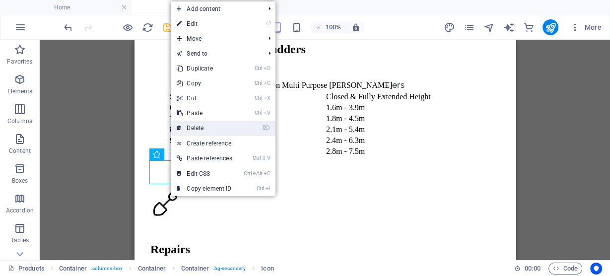
click at [212, 123] on link "⌦ Delete" at bounding box center [204, 128] width 67 height 15
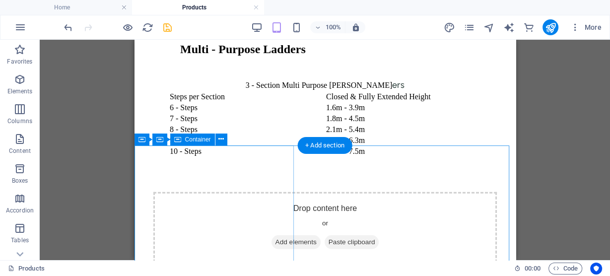
click at [203, 195] on div "Drop content here or Add elements Paste clipboard" at bounding box center [325, 227] width 344 height 71
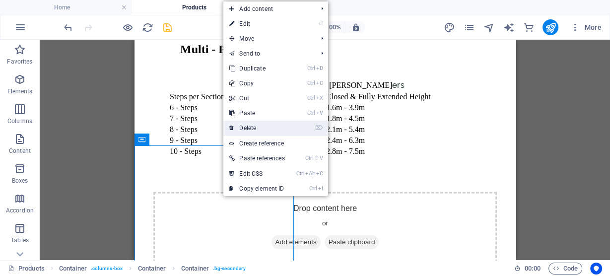
click at [249, 129] on link "⌦ Delete" at bounding box center [257, 128] width 67 height 15
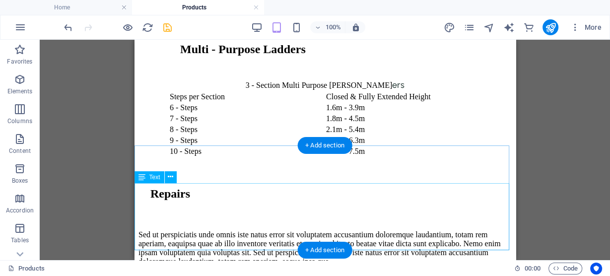
click at [193, 230] on div "Sed ut perspiciatis unde omnis iste natus error sit voluptatem accusantium dolo…" at bounding box center [325, 248] width 374 height 36
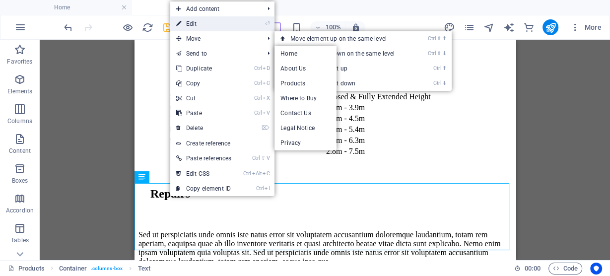
click at [220, 18] on link "⏎ Edit" at bounding box center [203, 23] width 67 height 15
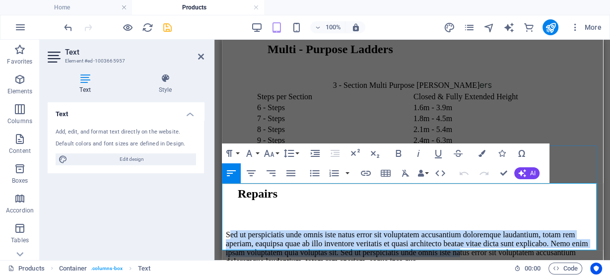
drag, startPoint x: 225, startPoint y: 189, endPoint x: 344, endPoint y: 236, distance: 128.7
click at [344, 236] on p "Sed ut perspiciatis unde omnis iste natus error sit voluptatem accusantium dolo…" at bounding box center [413, 248] width 374 height 36
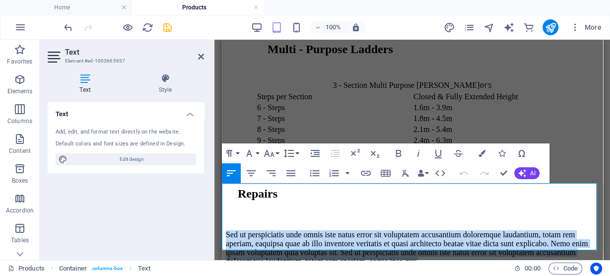
drag, startPoint x: 376, startPoint y: 246, endPoint x: 436, endPoint y: 234, distance: 61.2
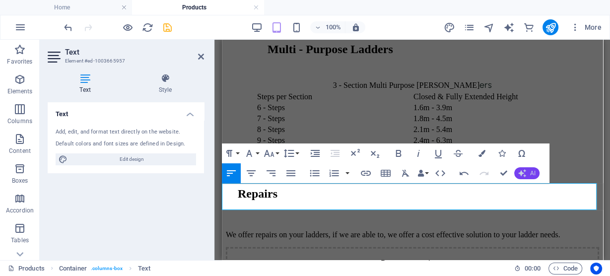
click at [520, 173] on icon "button" at bounding box center [523, 173] width 8 height 8
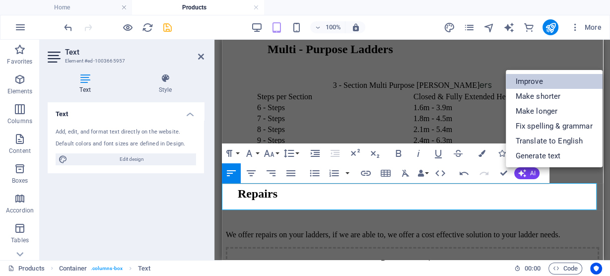
click at [521, 80] on link "Improve" at bounding box center [554, 81] width 97 height 15
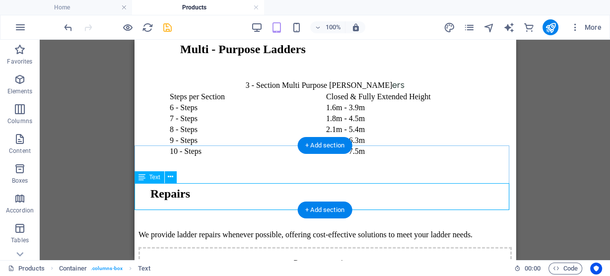
click at [206, 230] on div "We provide ladder repairs whenever possible, offering cost-effective solutions …" at bounding box center [325, 234] width 374 height 9
click at [182, 230] on div "We provide ladder repairs whenever possible, offering cost-effective solutions …" at bounding box center [325, 234] width 374 height 9
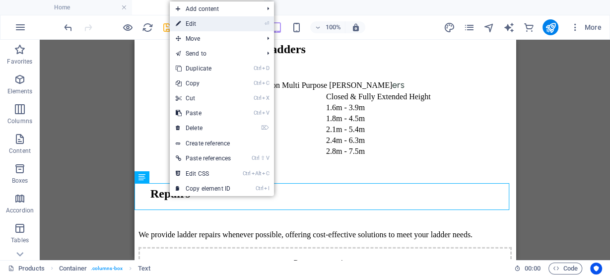
click at [198, 30] on link "⏎ Edit" at bounding box center [203, 23] width 67 height 15
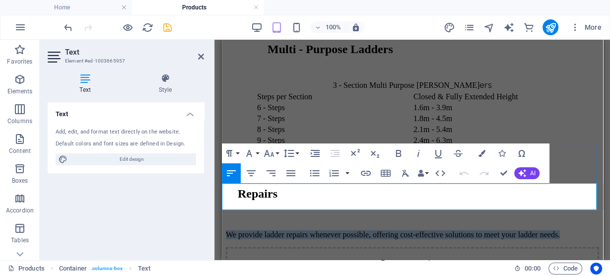
drag, startPoint x: 285, startPoint y: 203, endPoint x: 224, endPoint y: 187, distance: 63.7
click at [226, 230] on p "We provide ladder repairs whenever possible, offering cost-effective solutions …" at bounding box center [413, 234] width 374 height 9
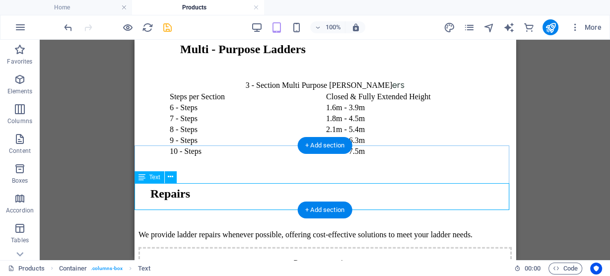
drag, startPoint x: 196, startPoint y: 202, endPoint x: 185, endPoint y: 202, distance: 11.4
click at [185, 230] on div "We provide ladder repairs whenever possible, offering cost-effective solutions …" at bounding box center [325, 234] width 374 height 9
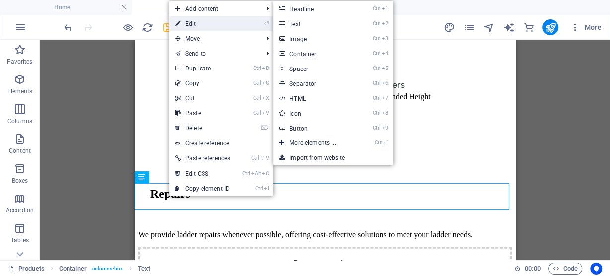
click at [199, 22] on link "⏎ Edit" at bounding box center [202, 23] width 67 height 15
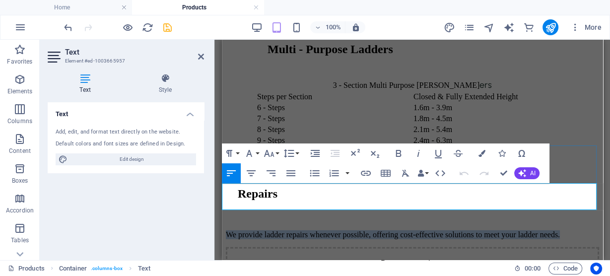
drag, startPoint x: 277, startPoint y: 205, endPoint x: 224, endPoint y: 190, distance: 54.7
click at [226, 230] on p "We provide ladder repairs whenever possible, offering cost-effective solutions …" at bounding box center [413, 234] width 374 height 9
click at [522, 171] on icon "button" at bounding box center [523, 173] width 8 height 8
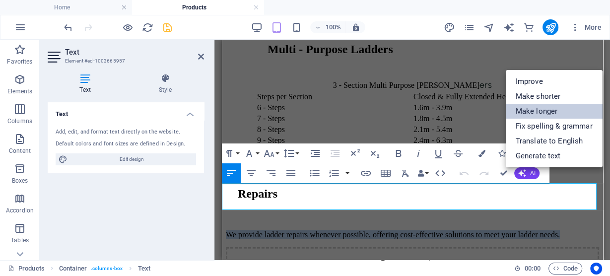
click at [533, 113] on link "Make longer" at bounding box center [554, 111] width 97 height 15
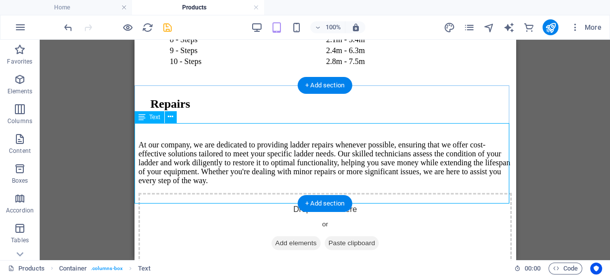
scroll to position [2337, 0]
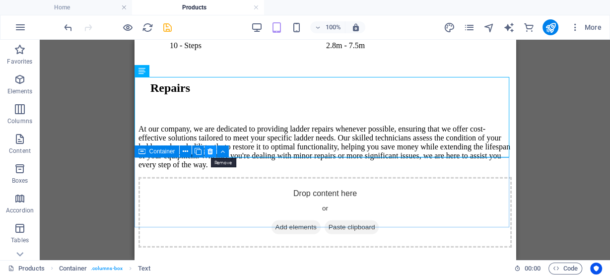
click at [209, 152] on icon at bounding box center [210, 152] width 5 height 10
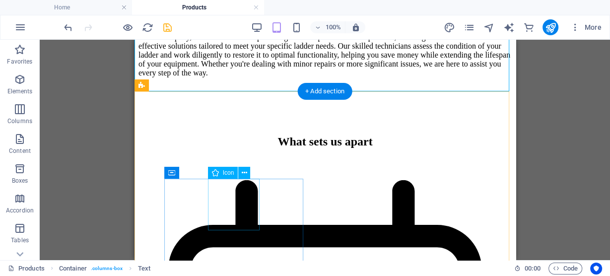
scroll to position [2443, 0]
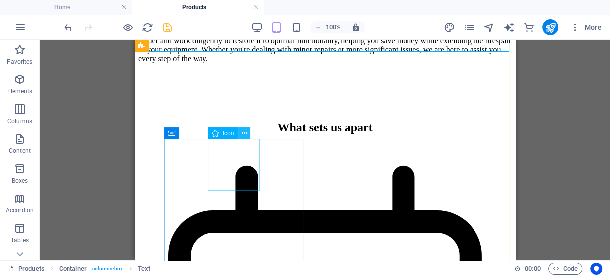
click at [245, 135] on icon at bounding box center [244, 133] width 5 height 10
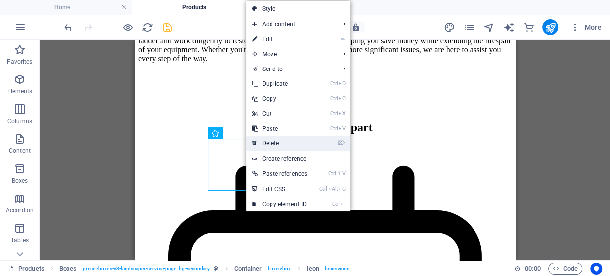
click at [291, 145] on link "⌦ Delete" at bounding box center [279, 143] width 67 height 15
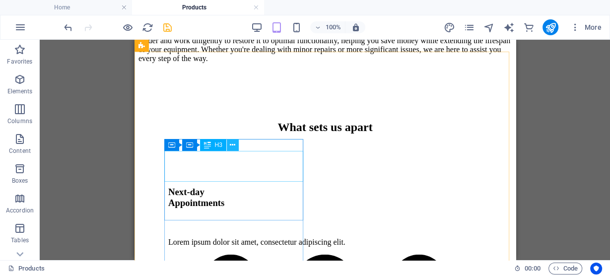
click at [234, 147] on icon at bounding box center [232, 145] width 5 height 10
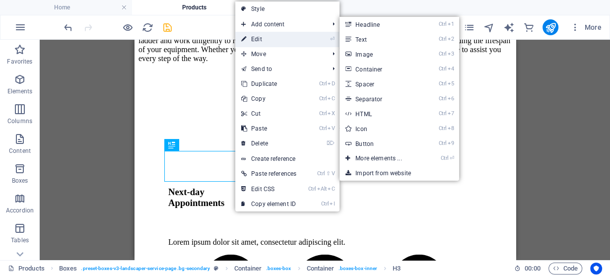
click at [258, 35] on link "⏎ Edit" at bounding box center [268, 39] width 67 height 15
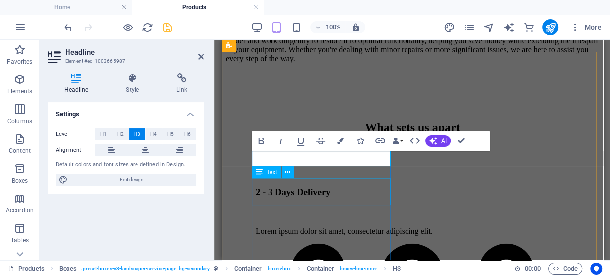
click at [317, 227] on div "Lorem ipsum dolor sit amet, consectetur adipiscing elit." at bounding box center [412, 231] width 314 height 9
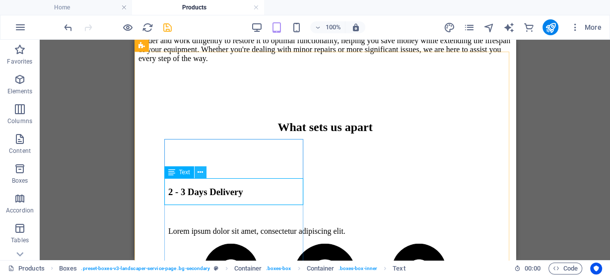
click at [200, 176] on icon at bounding box center [200, 172] width 5 height 10
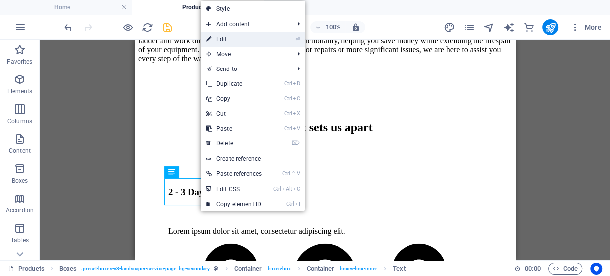
click at [276, 40] on li "⏎ Edit" at bounding box center [253, 39] width 104 height 15
click at [246, 37] on link "⏎ Edit" at bounding box center [234, 39] width 67 height 15
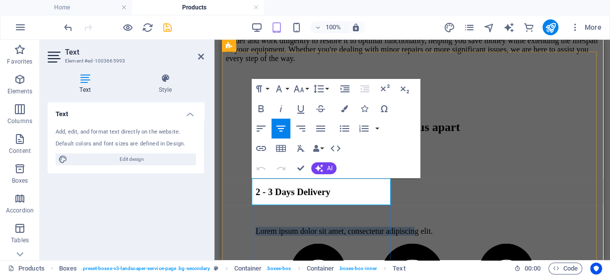
drag, startPoint x: 265, startPoint y: 183, endPoint x: 358, endPoint y: 205, distance: 95.3
click at [354, 206] on div "2 - 3 Days Delivery Lorem ipsum dolor sit amet, consectetur adipiscing elit." at bounding box center [412, 205] width 314 height 78
click at [375, 227] on p "Lorem ipsum dolor sit amet, consectetur adipiscing elit." at bounding box center [412, 231] width 314 height 9
drag, startPoint x: 372, startPoint y: 199, endPoint x: 264, endPoint y: 183, distance: 108.4
click at [264, 227] on p "Lorem ipsum dolor sit amet, consectetur adipiscing elit." at bounding box center [412, 231] width 314 height 9
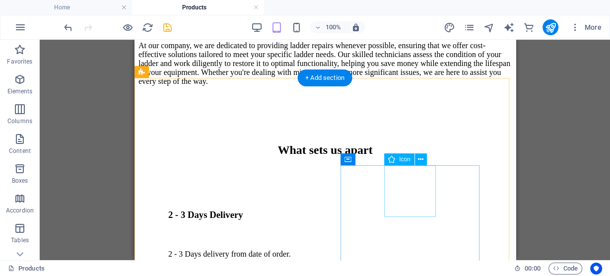
scroll to position [2416, 0]
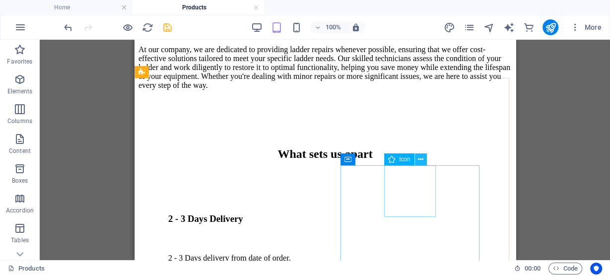
click at [423, 160] on icon at bounding box center [420, 159] width 5 height 10
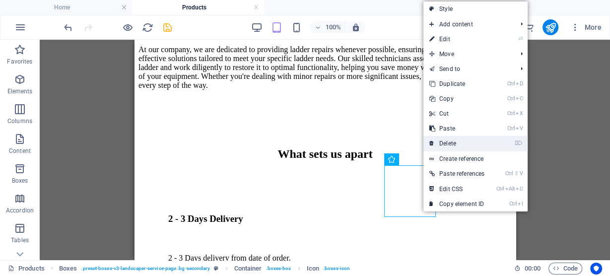
click at [448, 143] on link "⌦ Delete" at bounding box center [457, 143] width 67 height 15
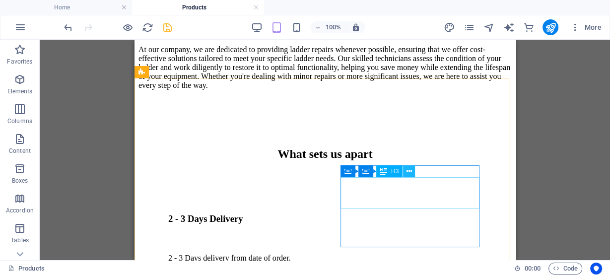
click at [409, 174] on icon at bounding box center [409, 171] width 5 height 10
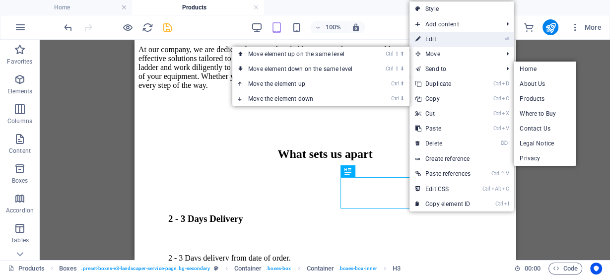
click at [433, 41] on link "⏎ Edit" at bounding box center [443, 39] width 67 height 15
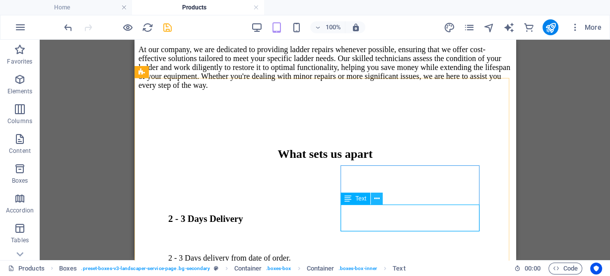
click at [377, 205] on button at bounding box center [377, 199] width 12 height 12
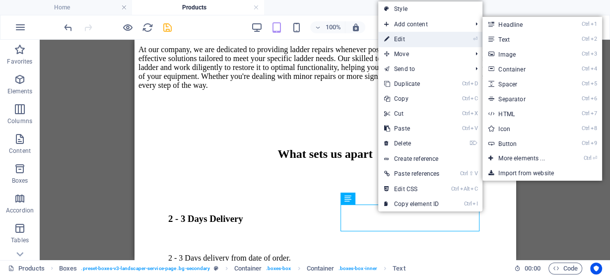
click at [407, 39] on link "⏎ Edit" at bounding box center [411, 39] width 67 height 15
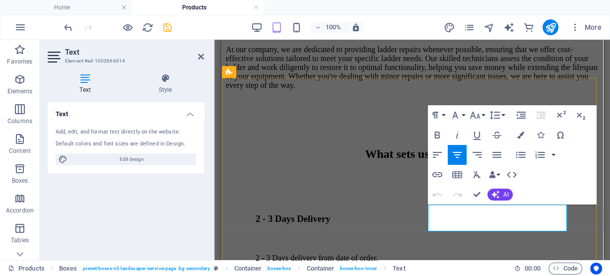
drag, startPoint x: 439, startPoint y: 212, endPoint x: 526, endPoint y: 223, distance: 87.2
drag, startPoint x: 553, startPoint y: 226, endPoint x: 440, endPoint y: 214, distance: 113.8
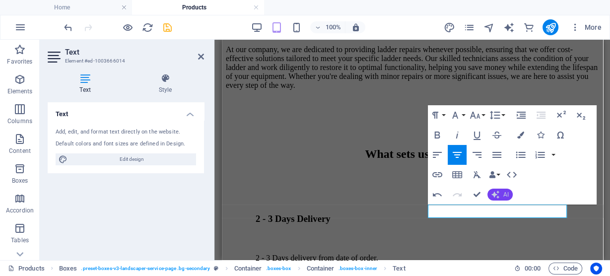
click at [492, 193] on icon "button" at bounding box center [496, 195] width 8 height 8
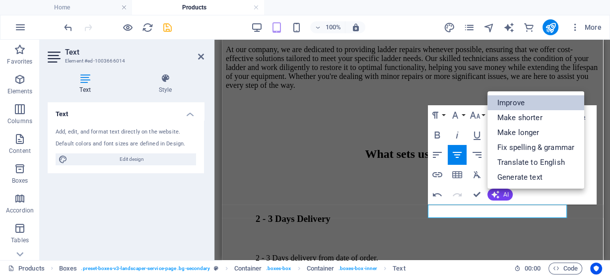
click at [505, 106] on link "Improve" at bounding box center [536, 102] width 97 height 15
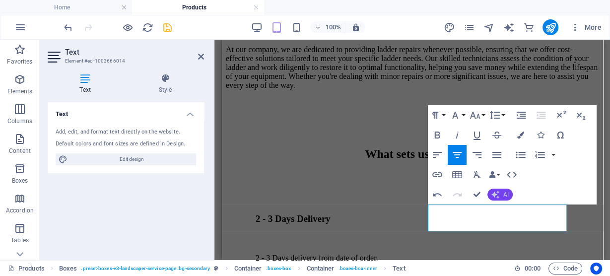
click at [496, 200] on button "AI" at bounding box center [500, 195] width 25 height 12
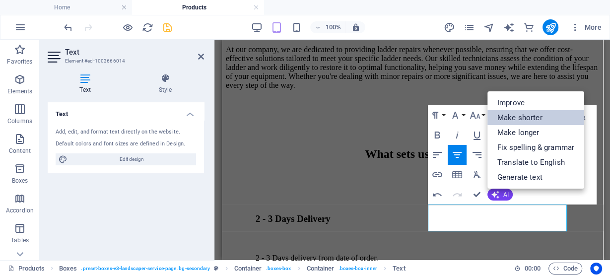
click at [507, 117] on link "Make shorter" at bounding box center [536, 117] width 97 height 15
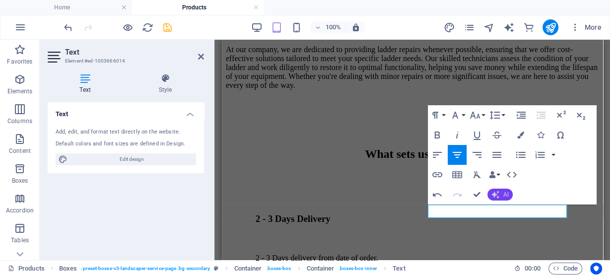
click at [499, 193] on icon "button" at bounding box center [496, 195] width 8 height 8
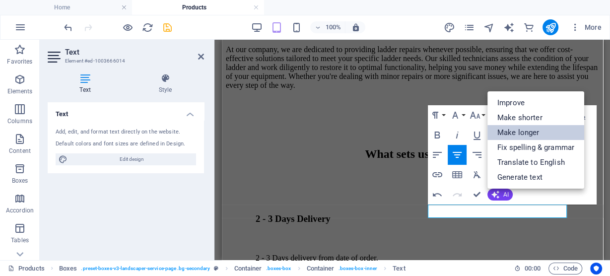
click at [509, 132] on link "Make longer" at bounding box center [536, 132] width 97 height 15
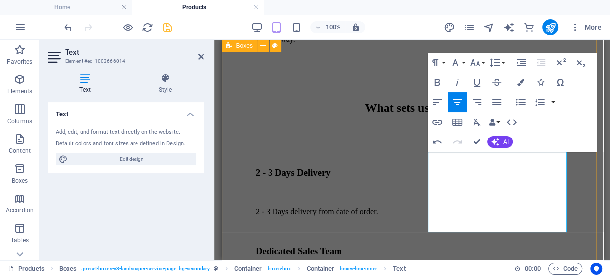
scroll to position [2470, 0]
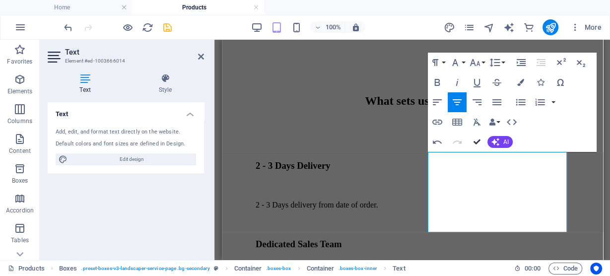
drag, startPoint x: 477, startPoint y: 141, endPoint x: 340, endPoint y: 111, distance: 140.3
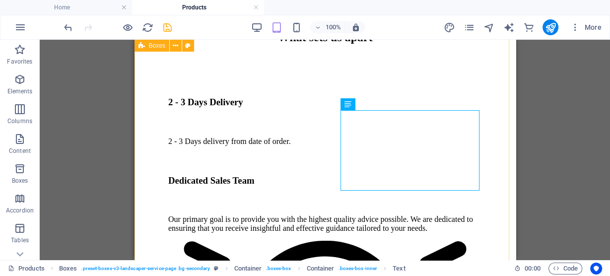
scroll to position [2536, 0]
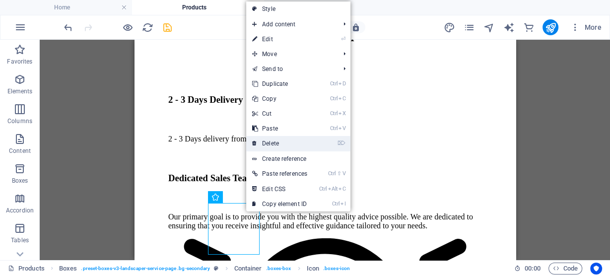
click at [270, 146] on link "⌦ Delete" at bounding box center [279, 143] width 67 height 15
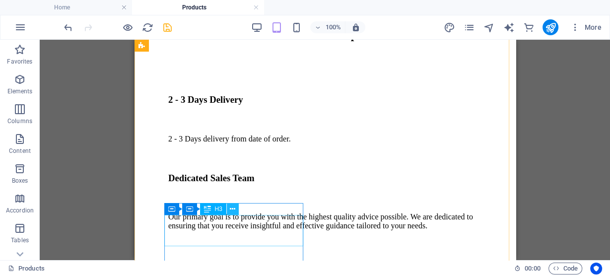
click at [234, 212] on icon at bounding box center [232, 209] width 5 height 10
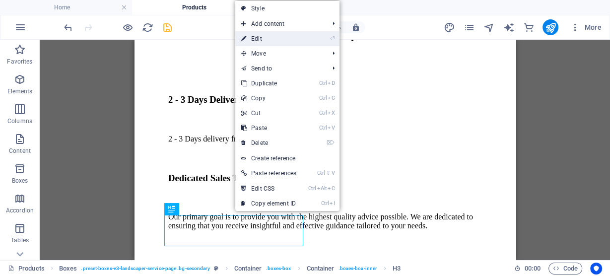
click at [263, 42] on link "⏎ Edit" at bounding box center [268, 38] width 67 height 15
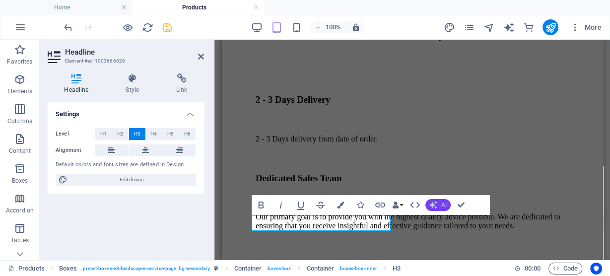
click at [428, 207] on button "AI" at bounding box center [438, 205] width 25 height 12
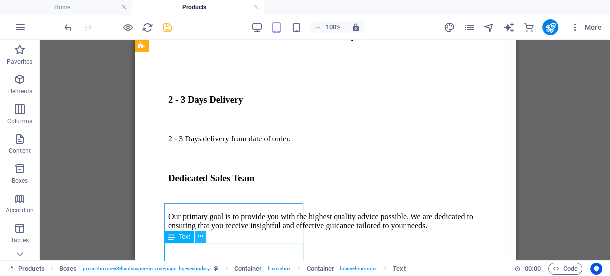
click at [199, 240] on icon at bounding box center [200, 236] width 5 height 10
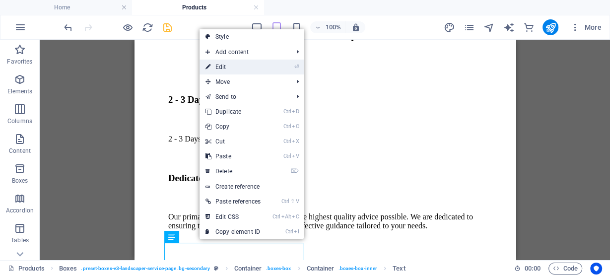
click at [243, 67] on link "⏎ Edit" at bounding box center [233, 67] width 67 height 15
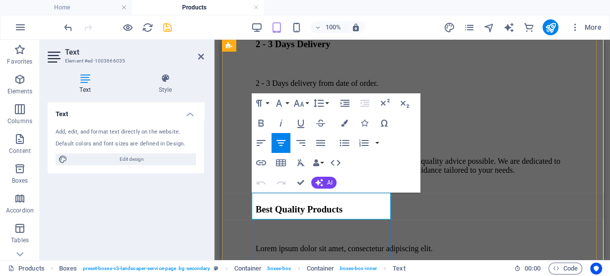
scroll to position [2602, 0]
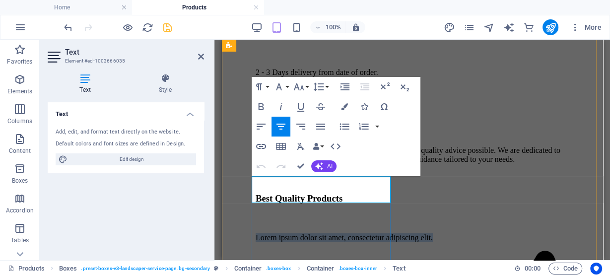
drag, startPoint x: 268, startPoint y: 184, endPoint x: 376, endPoint y: 201, distance: 109.1
click at [376, 233] on p "Lorem ipsum dolor sit amet, consectetur adipiscing elit." at bounding box center [412, 237] width 314 height 9
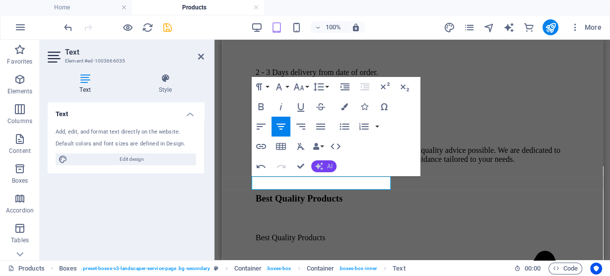
click at [320, 167] on icon "button" at bounding box center [319, 166] width 8 height 8
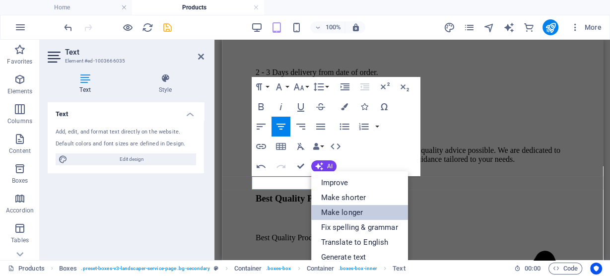
click at [340, 208] on link "Make longer" at bounding box center [359, 212] width 97 height 15
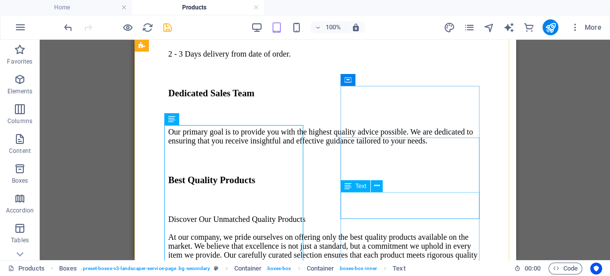
scroll to position [2615, 0]
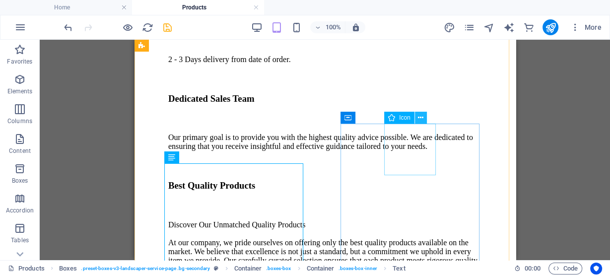
click at [424, 121] on button at bounding box center [421, 118] width 12 height 12
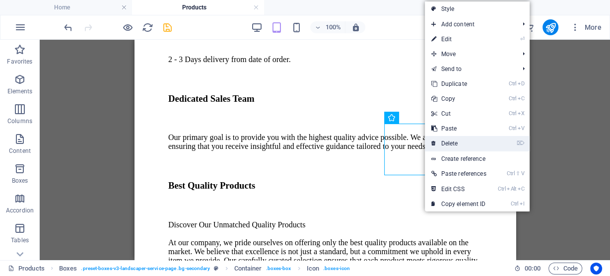
drag, startPoint x: 454, startPoint y: 140, endPoint x: 307, endPoint y: 119, distance: 148.0
click at [454, 140] on link "⌦ Delete" at bounding box center [458, 143] width 67 height 15
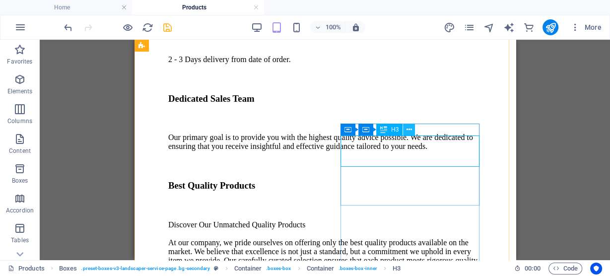
click at [410, 134] on icon at bounding box center [409, 130] width 5 height 10
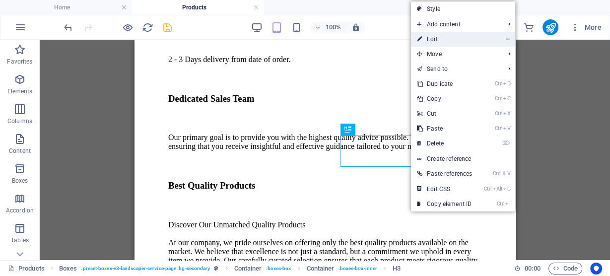
drag, startPoint x: 442, startPoint y: 44, endPoint x: 213, endPoint y: 159, distance: 257.0
click at [442, 44] on link "⏎ Edit" at bounding box center [444, 39] width 67 height 15
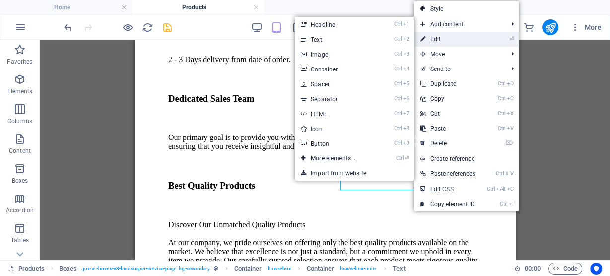
click at [442, 39] on link "⏎ Edit" at bounding box center [447, 39] width 67 height 15
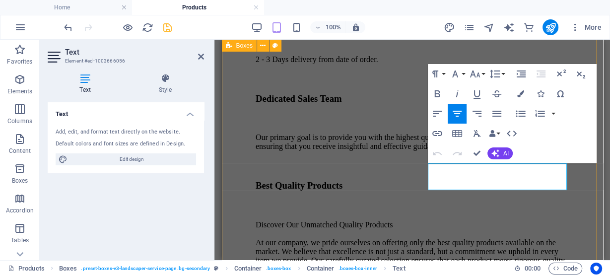
drag, startPoint x: 442, startPoint y: 171, endPoint x: 575, endPoint y: 186, distance: 133.5
click at [575, 186] on div "What sets us apart 2 - 3 Days Delivery 2 - 3 Days delivery from date of order. …" at bounding box center [413, 163] width 374 height 528
click at [494, 157] on button "AI" at bounding box center [500, 154] width 25 height 12
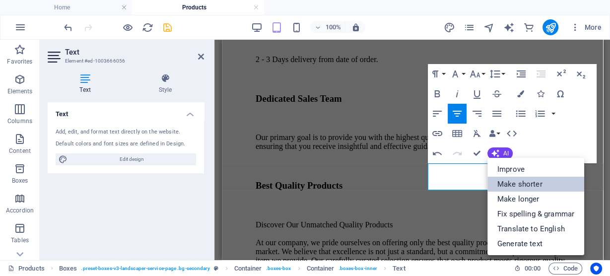
click at [509, 191] on link "Make shorter" at bounding box center [536, 184] width 97 height 15
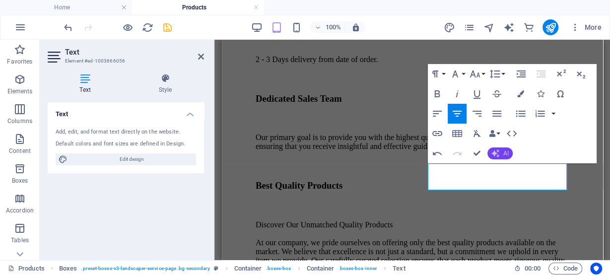
click at [507, 153] on span "AI" at bounding box center [506, 153] width 5 height 6
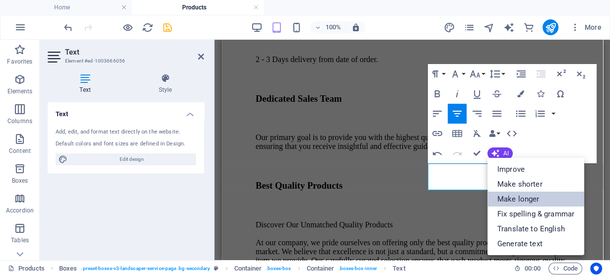
click at [519, 197] on link "Make longer" at bounding box center [536, 199] width 97 height 15
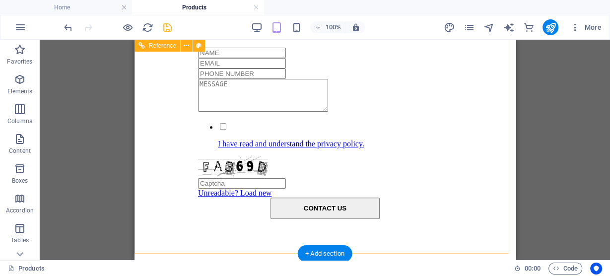
scroll to position [3397, 0]
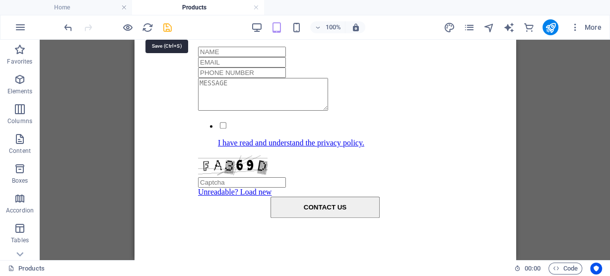
click at [166, 28] on icon "save" at bounding box center [167, 27] width 11 height 11
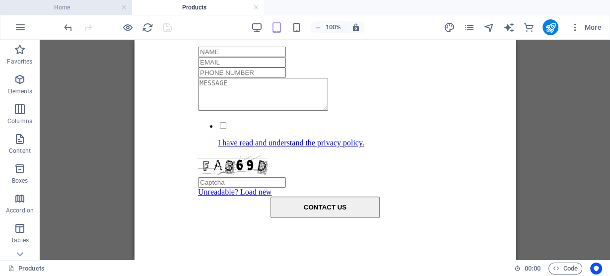
click at [63, 4] on h4 "Home" at bounding box center [66, 7] width 132 height 11
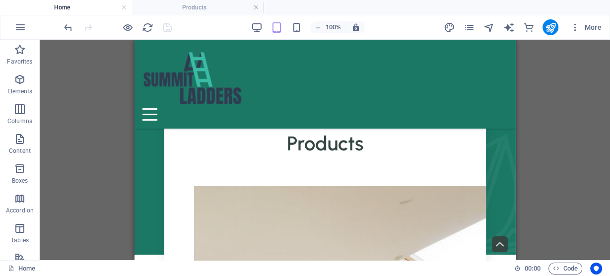
scroll to position [0, 0]
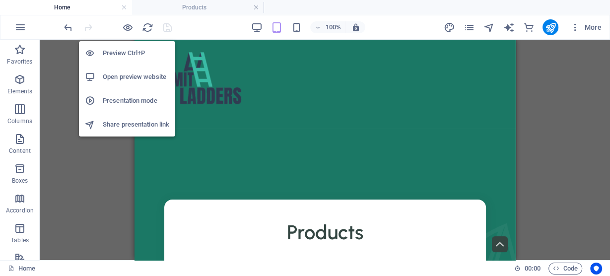
click at [128, 50] on h6 "Preview Ctrl+P" at bounding box center [136, 53] width 67 height 12
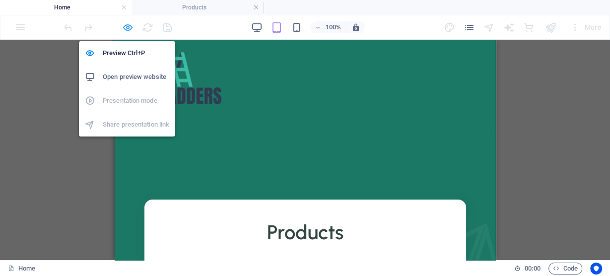
click at [126, 26] on icon "button" at bounding box center [127, 27] width 11 height 11
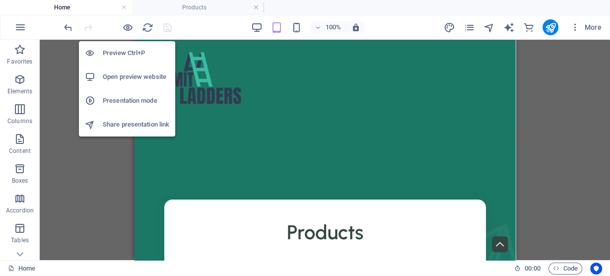
click at [135, 77] on h6 "Open preview website" at bounding box center [136, 77] width 67 height 12
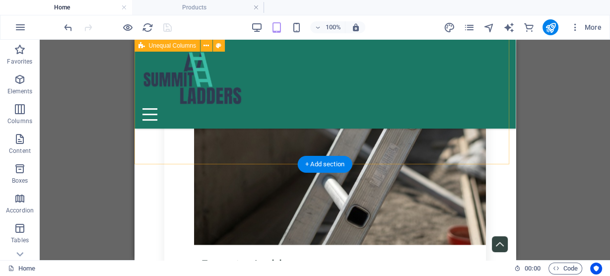
scroll to position [1245, 0]
